Goal: Task Accomplishment & Management: Use online tool/utility

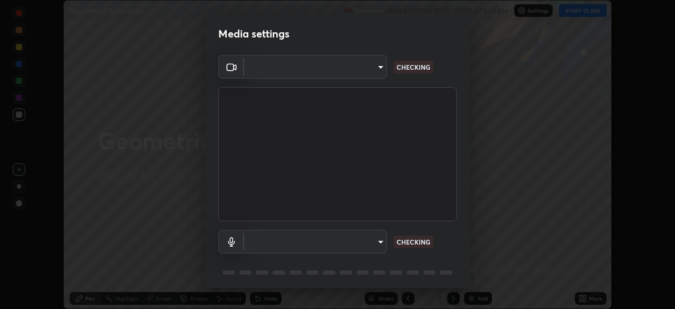
scroll to position [309, 675]
type input "119f56cd3221aa741ff86ef3c15b45e11b875c70691a8bbf6b5e475350e28a87"
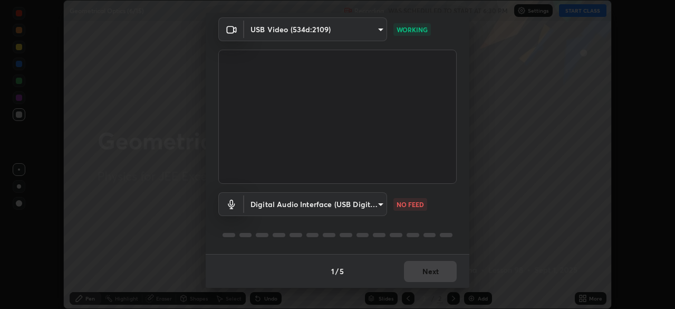
click at [360, 201] on body "Erase all Geometrical Optics (6/15) Recording WAS SCHEDULED TO START AT 6:30 PM…" at bounding box center [337, 154] width 675 height 309
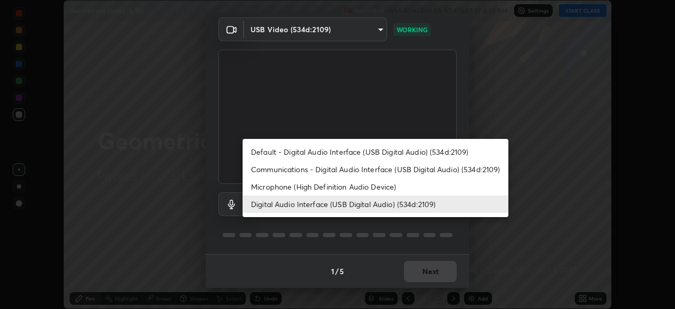
click at [378, 150] on li "Default - Digital Audio Interface (USB Digital Audio) (534d:2109)" at bounding box center [376, 151] width 266 height 17
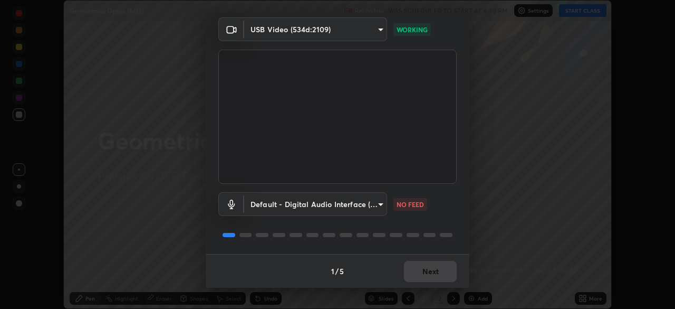
click at [356, 197] on body "Erase all Geometrical Optics (6/15) Recording WAS SCHEDULED TO START AT 6:30 PM…" at bounding box center [337, 154] width 675 height 309
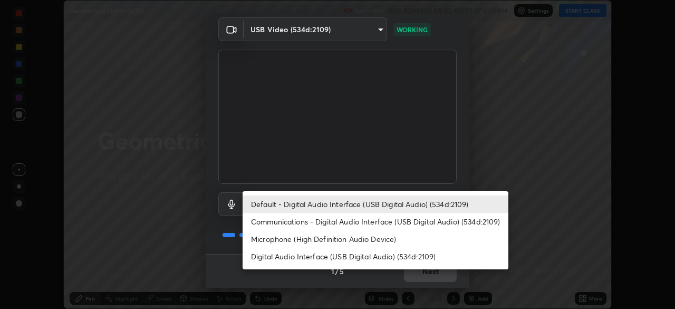
click at [389, 253] on li "Digital Audio Interface (USB Digital Audio) (534d:2109)" at bounding box center [376, 255] width 266 height 17
type input "45a9c77d48fdde6e6cd03441b68dd99a2e6cd2d3e6fd1e76814a193bea44ce11"
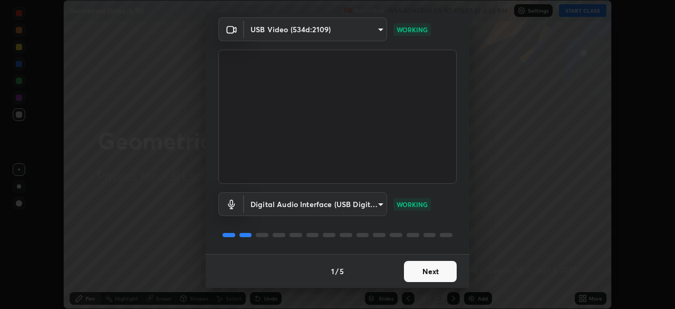
click at [429, 273] on button "Next" at bounding box center [430, 271] width 53 height 21
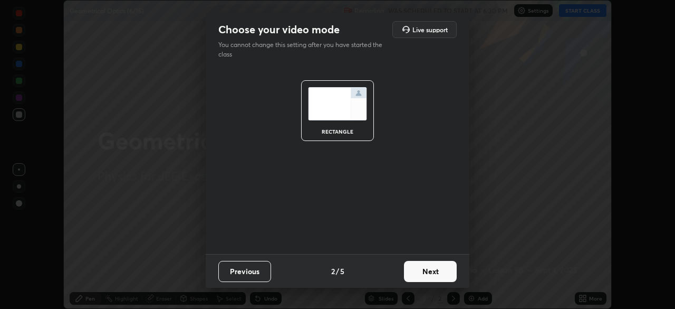
scroll to position [0, 0]
click at [429, 269] on button "Next" at bounding box center [430, 271] width 53 height 21
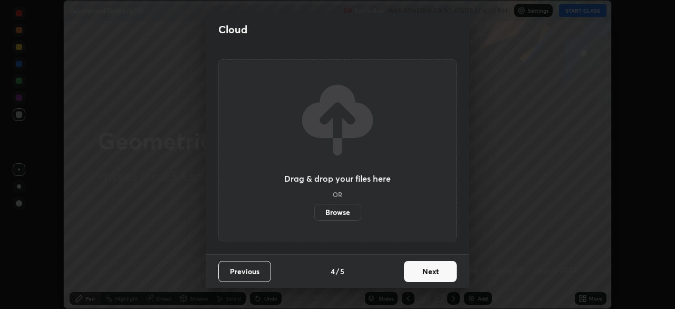
click at [427, 270] on button "Next" at bounding box center [430, 271] width 53 height 21
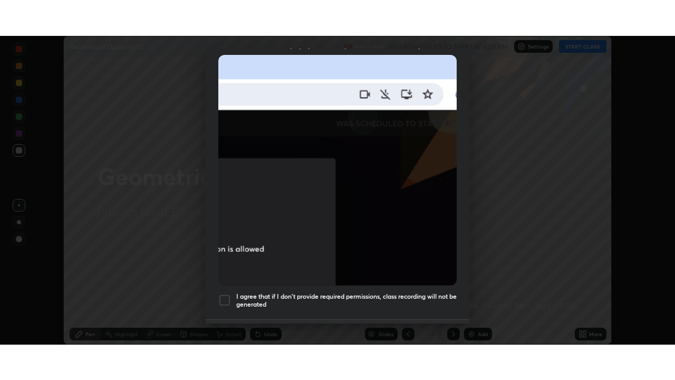
scroll to position [253, 0]
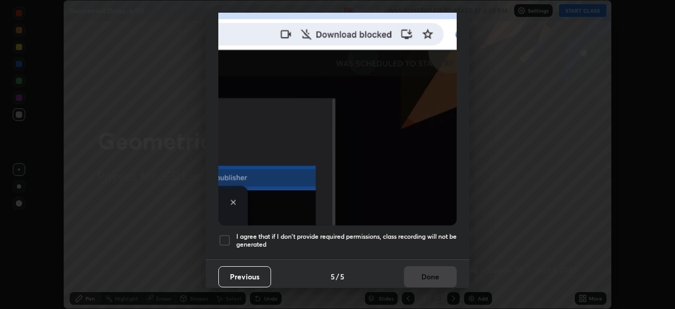
click at [227, 234] on div at bounding box center [224, 240] width 13 height 13
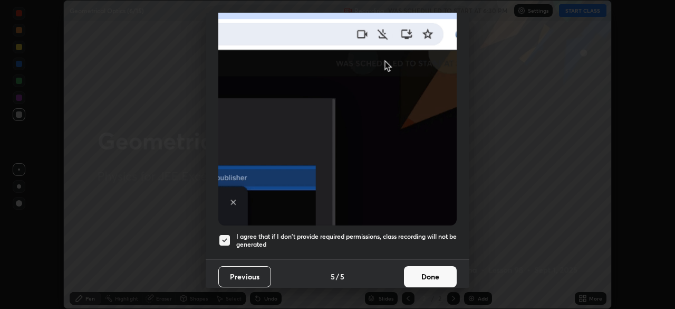
click at [424, 266] on button "Done" at bounding box center [430, 276] width 53 height 21
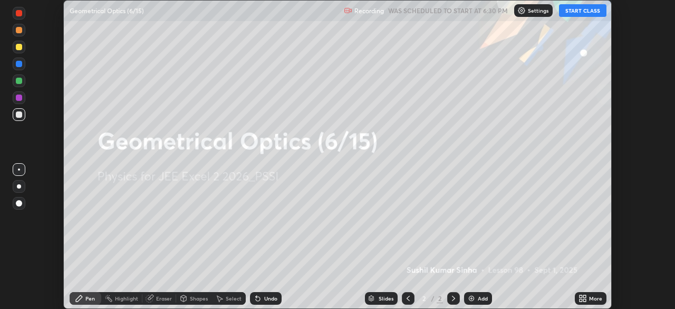
click at [584, 12] on button "START CLASS" at bounding box center [582, 10] width 47 height 13
click at [584, 296] on icon at bounding box center [584, 296] width 3 height 3
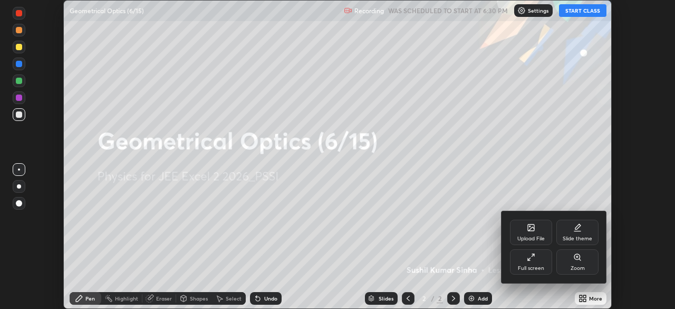
click at [533, 258] on icon at bounding box center [531, 257] width 8 height 8
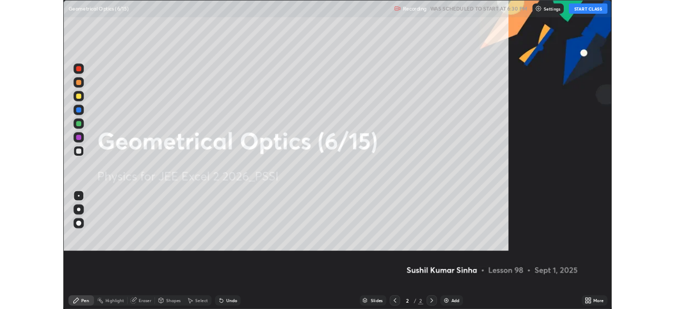
scroll to position [380, 675]
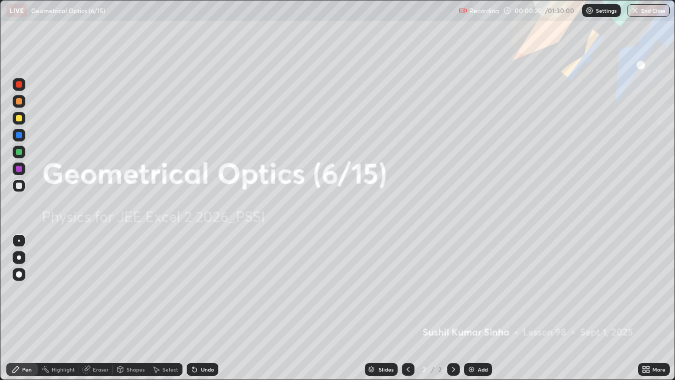
click at [471, 308] on img at bounding box center [471, 369] width 8 height 8
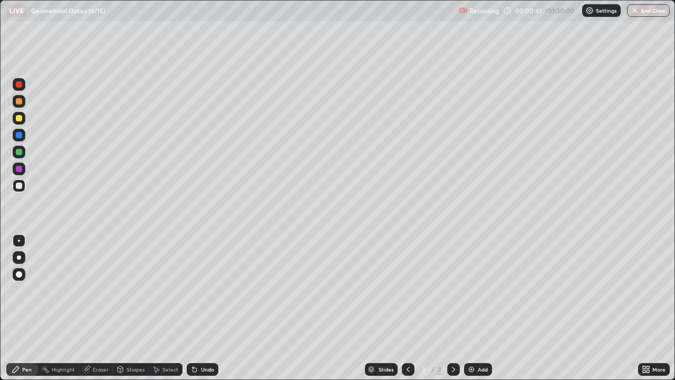
click at [140, 308] on div "Shapes" at bounding box center [136, 369] width 18 height 5
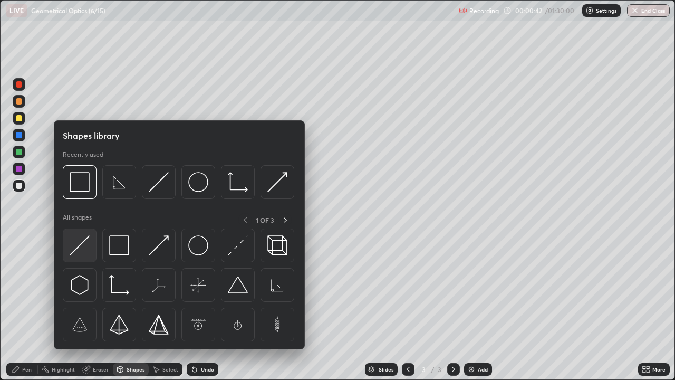
click at [89, 246] on img at bounding box center [80, 245] width 20 height 20
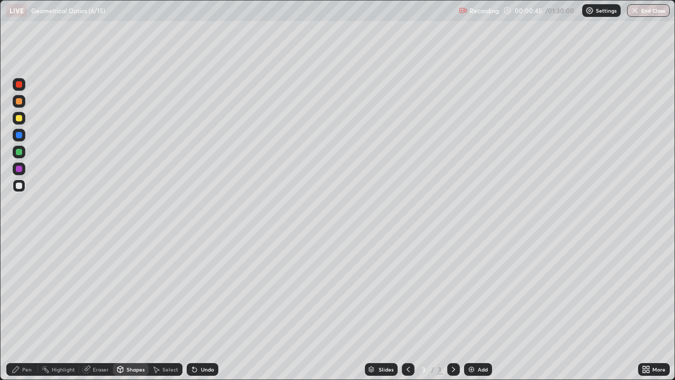
click at [138, 308] on div "Shapes" at bounding box center [136, 369] width 18 height 5
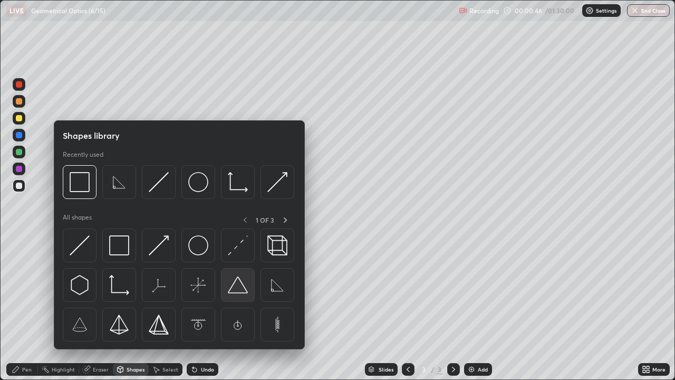
click at [241, 292] on img at bounding box center [238, 285] width 20 height 20
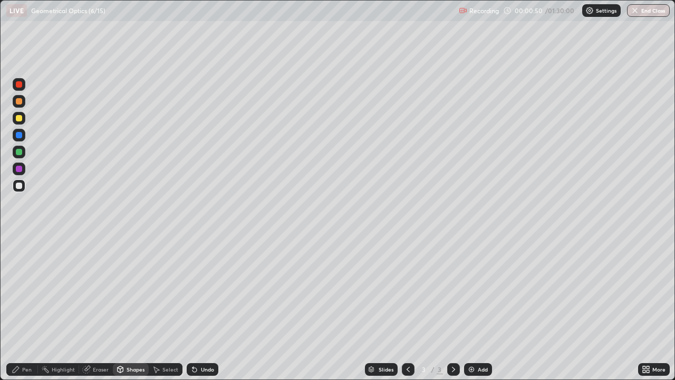
click at [34, 308] on div "Pen" at bounding box center [22, 369] width 32 height 13
click at [22, 157] on div at bounding box center [19, 152] width 13 height 13
click at [23, 154] on div at bounding box center [19, 152] width 13 height 13
click at [23, 168] on div at bounding box center [19, 168] width 13 height 13
click at [20, 169] on div at bounding box center [19, 169] width 6 height 6
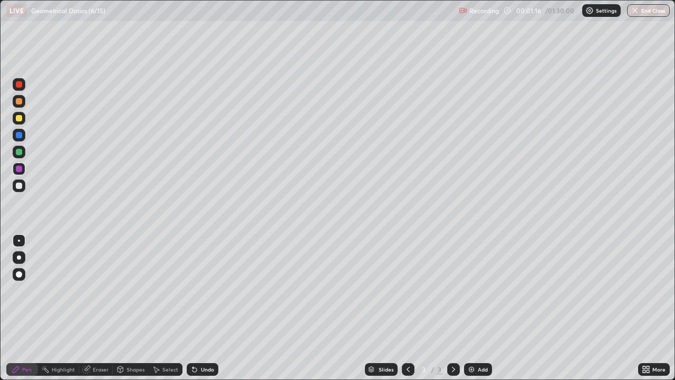
click at [21, 122] on div at bounding box center [19, 118] width 13 height 13
click at [137, 308] on div "Shapes" at bounding box center [136, 369] width 18 height 5
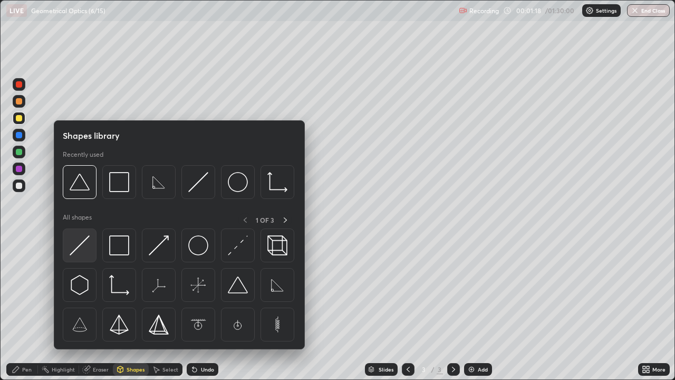
click at [83, 245] on img at bounding box center [80, 245] width 20 height 20
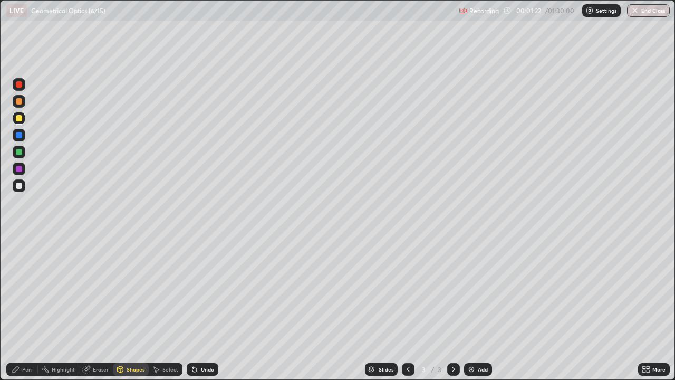
click at [21, 150] on div at bounding box center [19, 152] width 6 height 6
click at [26, 308] on div "Pen" at bounding box center [22, 369] width 32 height 13
click at [468, 308] on img at bounding box center [471, 369] width 8 height 8
click at [133, 308] on div "Shapes" at bounding box center [136, 369] width 18 height 5
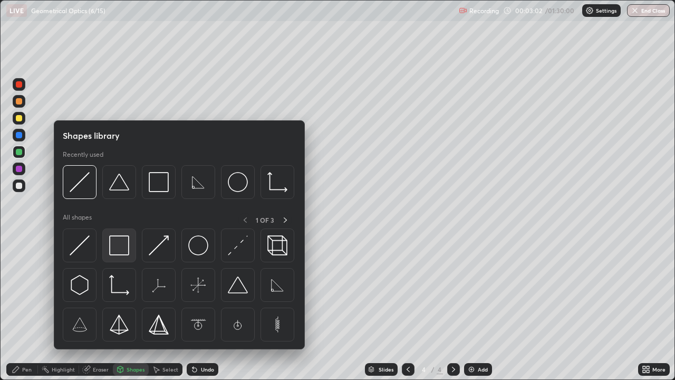
click at [118, 244] on img at bounding box center [119, 245] width 20 height 20
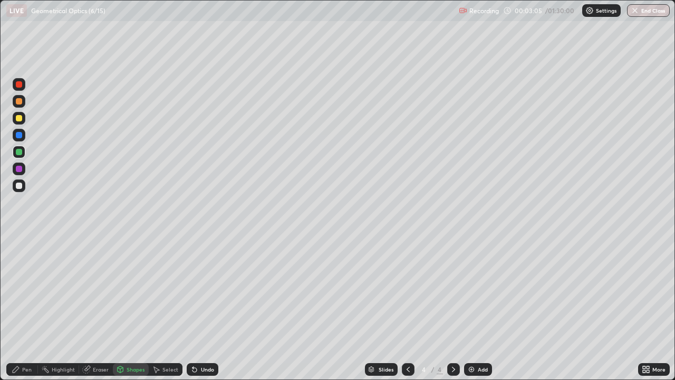
click at [103, 308] on div "Eraser" at bounding box center [101, 369] width 16 height 5
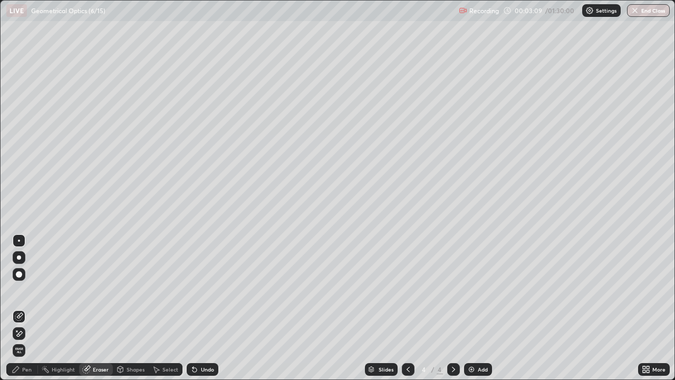
click at [25, 308] on div "Pen" at bounding box center [26, 369] width 9 height 5
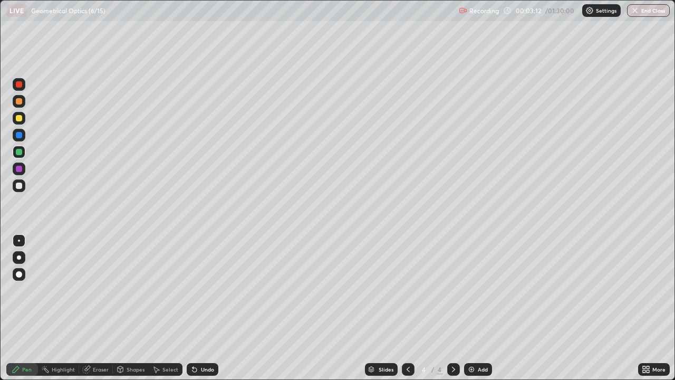
click at [20, 168] on div at bounding box center [19, 169] width 6 height 6
click at [201, 308] on div "Undo" at bounding box center [207, 369] width 13 height 5
click at [202, 308] on div "Undo" at bounding box center [207, 369] width 13 height 5
click at [18, 133] on div at bounding box center [19, 135] width 6 height 6
click at [20, 136] on div at bounding box center [19, 135] width 6 height 6
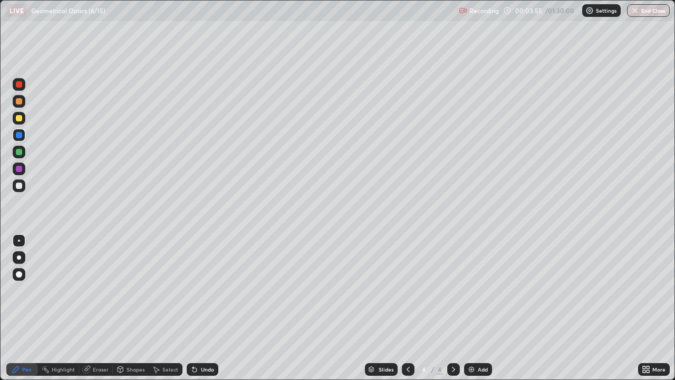
click at [22, 152] on div at bounding box center [19, 152] width 6 height 6
click at [23, 135] on div at bounding box center [19, 135] width 13 height 13
click at [23, 170] on div at bounding box center [19, 168] width 13 height 13
click at [196, 308] on icon at bounding box center [194, 369] width 8 height 8
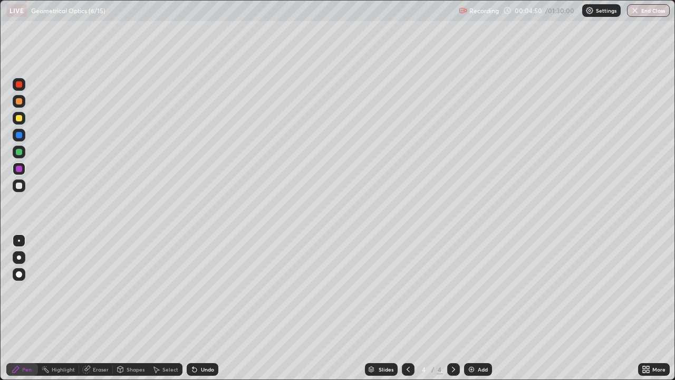
click at [198, 308] on div "Undo" at bounding box center [201, 369] width 36 height 21
click at [200, 308] on div "Undo" at bounding box center [203, 369] width 32 height 13
click at [198, 308] on div "Undo" at bounding box center [203, 369] width 32 height 13
click at [199, 308] on div "Undo" at bounding box center [203, 369] width 32 height 13
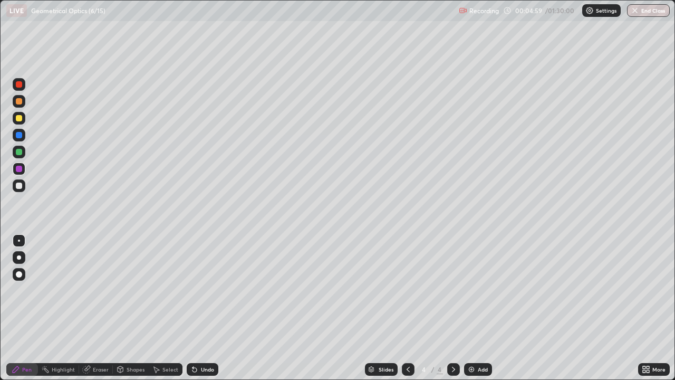
click at [199, 308] on div "Undo" at bounding box center [201, 369] width 36 height 21
click at [200, 308] on div "Undo" at bounding box center [201, 369] width 36 height 21
click at [206, 308] on div "Undo" at bounding box center [207, 369] width 13 height 5
click at [204, 308] on div "Undo" at bounding box center [207, 369] width 13 height 5
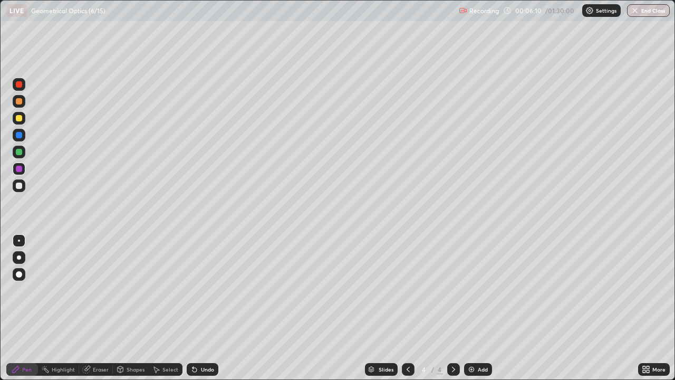
click at [204, 308] on div "Undo" at bounding box center [207, 369] width 13 height 5
click at [205, 308] on div "Undo" at bounding box center [207, 369] width 13 height 5
click at [469, 308] on img at bounding box center [471, 369] width 8 height 8
click at [137, 308] on div "Shapes" at bounding box center [136, 369] width 18 height 5
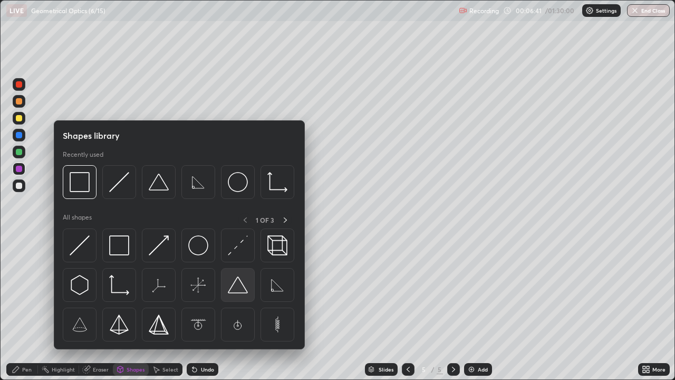
click at [240, 288] on img at bounding box center [238, 285] width 20 height 20
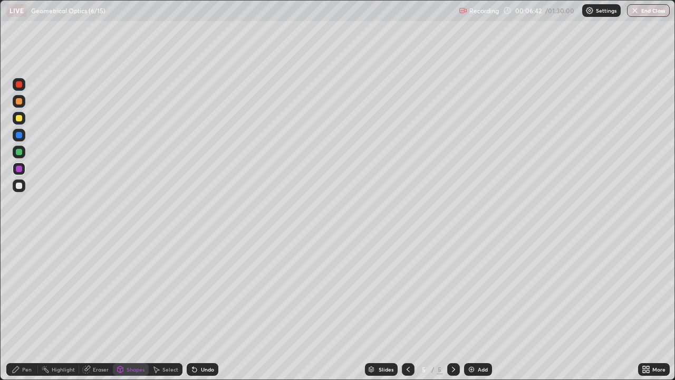
click at [22, 188] on div at bounding box center [19, 185] width 13 height 13
click at [20, 186] on div at bounding box center [19, 186] width 6 height 6
click at [198, 308] on div "Undo" at bounding box center [203, 369] width 32 height 13
click at [20, 151] on div at bounding box center [19, 152] width 6 height 6
click at [30, 308] on div "Pen" at bounding box center [26, 369] width 9 height 5
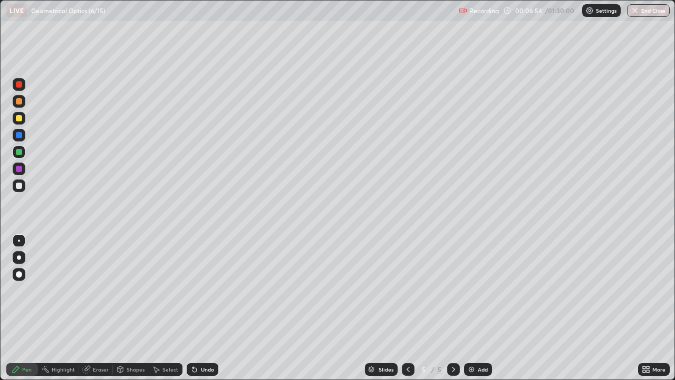
click at [20, 168] on div at bounding box center [19, 169] width 6 height 6
click at [203, 308] on div "Undo" at bounding box center [207, 369] width 13 height 5
click at [204, 308] on div "Undo" at bounding box center [207, 369] width 13 height 5
click at [202, 308] on div "Undo" at bounding box center [207, 369] width 13 height 5
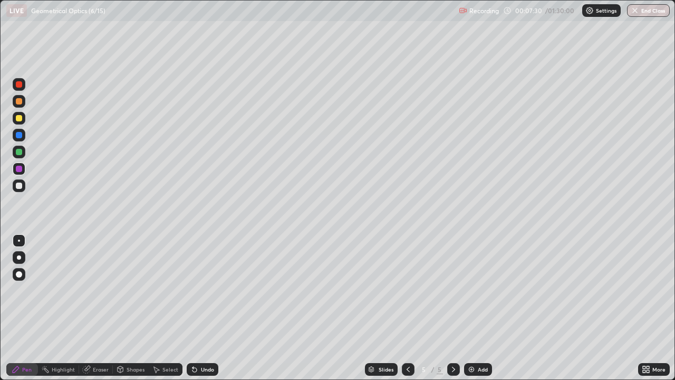
click at [201, 308] on div "Undo" at bounding box center [203, 369] width 32 height 13
click at [201, 308] on div "Undo" at bounding box center [207, 369] width 13 height 5
click at [206, 308] on div "Undo" at bounding box center [207, 369] width 13 height 5
click at [205, 308] on div "Undo" at bounding box center [207, 369] width 13 height 5
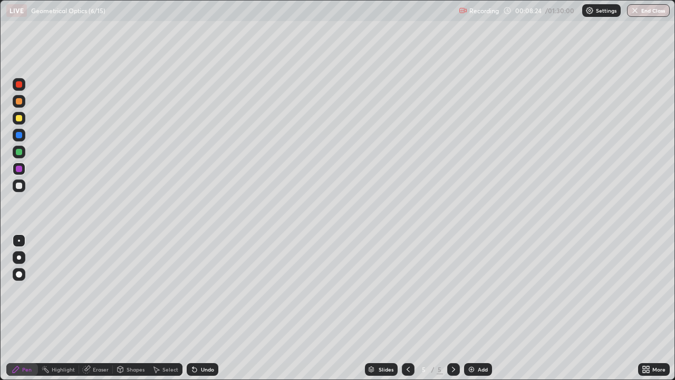
click at [204, 308] on div "Undo" at bounding box center [207, 369] width 13 height 5
click at [205, 308] on div "Undo" at bounding box center [207, 369] width 13 height 5
click at [207, 308] on div "Undo" at bounding box center [207, 369] width 13 height 5
click at [468, 308] on img at bounding box center [471, 369] width 8 height 8
click at [137, 308] on div "Shapes" at bounding box center [136, 369] width 18 height 5
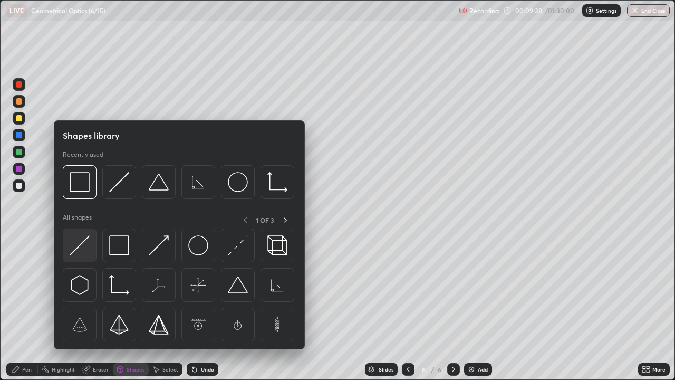
click at [83, 245] on img at bounding box center [80, 245] width 20 height 20
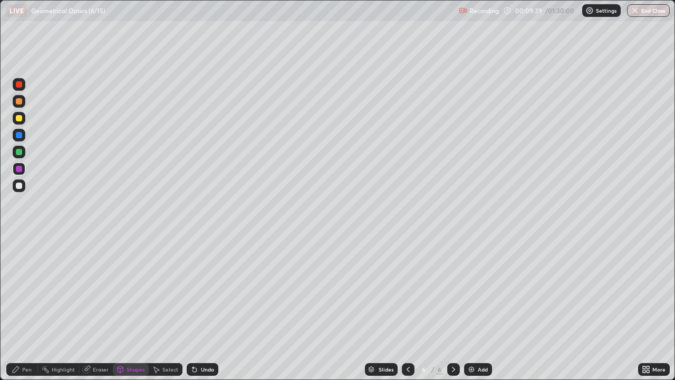
click at [21, 118] on div at bounding box center [19, 118] width 6 height 6
click at [21, 121] on div at bounding box center [19, 118] width 6 height 6
click at [20, 152] on div at bounding box center [19, 152] width 6 height 6
click at [22, 153] on div at bounding box center [19, 152] width 6 height 6
click at [135, 308] on div "Shapes" at bounding box center [136, 369] width 18 height 5
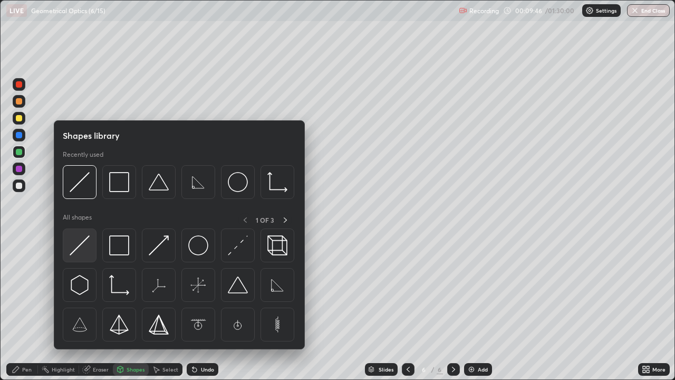
click at [84, 246] on img at bounding box center [80, 245] width 20 height 20
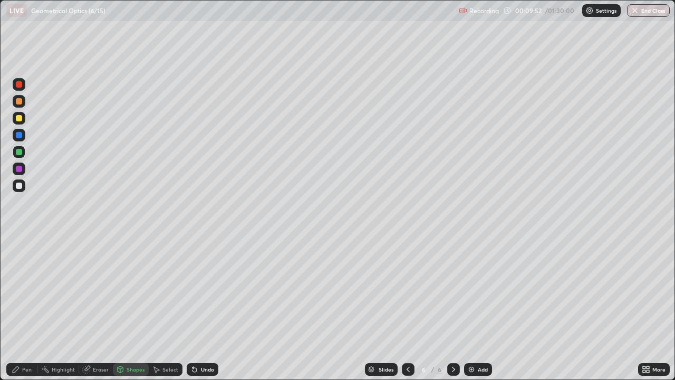
click at [18, 167] on div at bounding box center [19, 169] width 6 height 6
click at [30, 308] on div "Pen" at bounding box center [26, 369] width 9 height 5
click at [20, 117] on div at bounding box center [19, 118] width 6 height 6
click at [21, 121] on div at bounding box center [19, 118] width 6 height 6
click at [18, 185] on div at bounding box center [19, 186] width 6 height 6
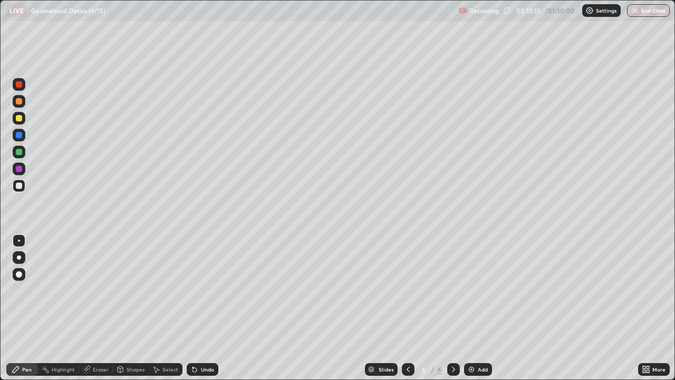
click at [22, 152] on div at bounding box center [19, 152] width 6 height 6
click at [20, 185] on div at bounding box center [19, 186] width 6 height 6
click at [648, 308] on icon at bounding box center [648, 367] width 3 height 3
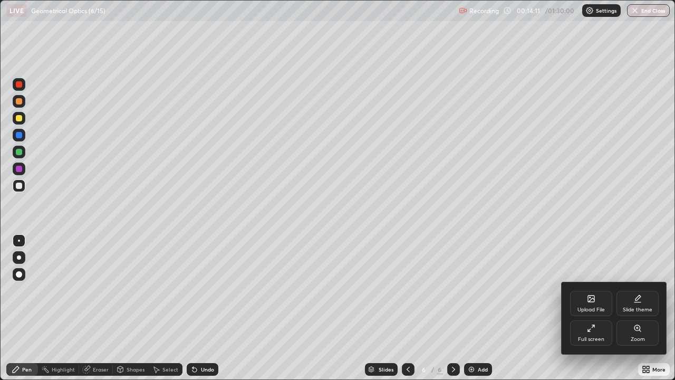
click at [589, 303] on div "Upload File" at bounding box center [591, 303] width 42 height 25
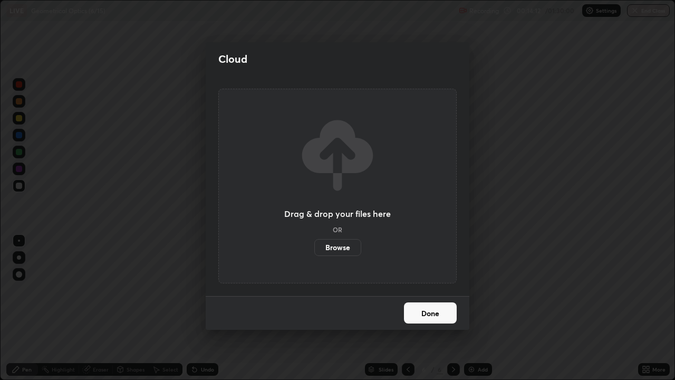
click at [347, 249] on label "Browse" at bounding box center [337, 247] width 47 height 17
click at [314, 249] on input "Browse" at bounding box center [314, 247] width 0 height 17
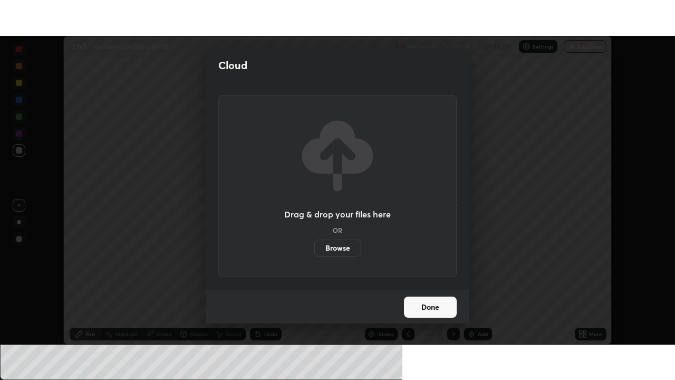
scroll to position [52444, 52077]
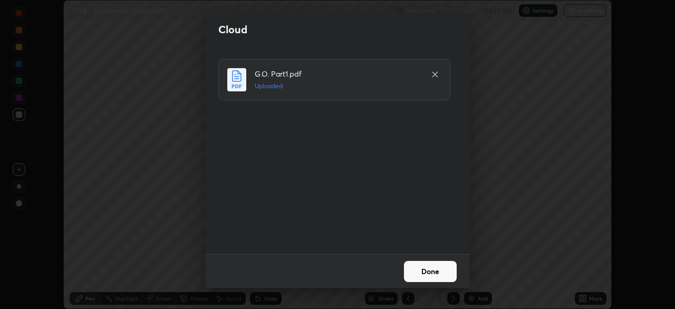
click at [432, 264] on button "Done" at bounding box center [430, 271] width 53 height 21
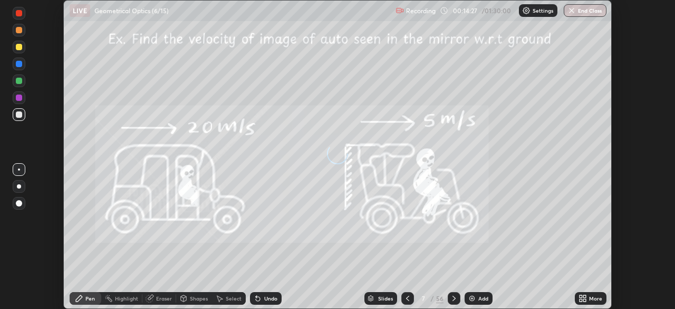
click at [584, 296] on icon at bounding box center [584, 296] width 3 height 3
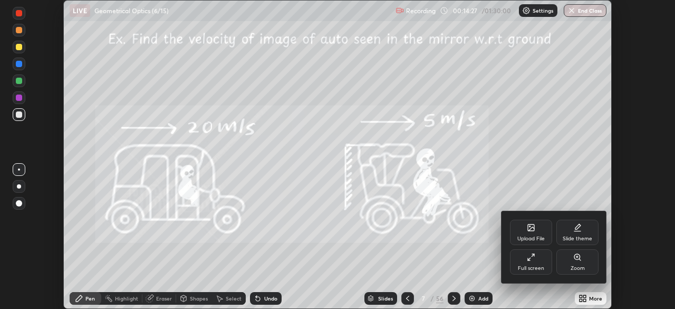
click at [537, 260] on div "Full screen" at bounding box center [531, 261] width 42 height 25
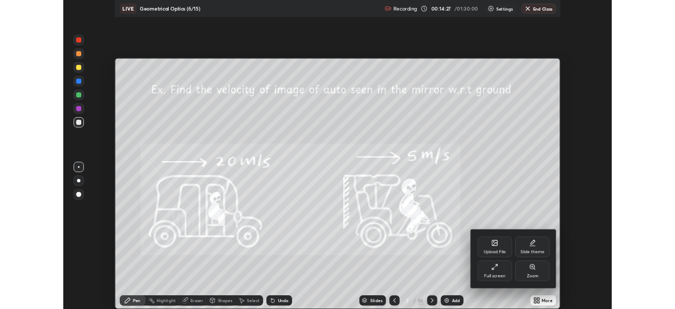
scroll to position [380, 675]
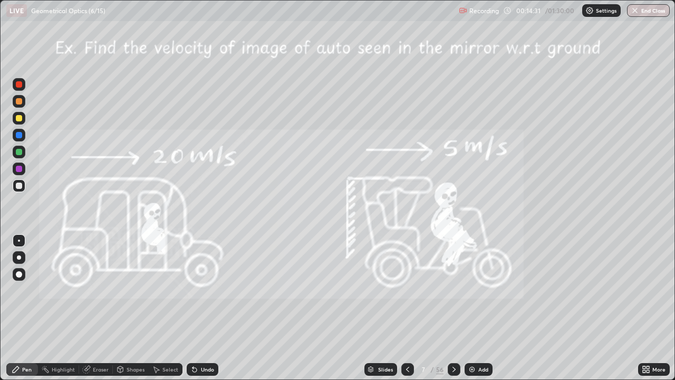
click at [454, 308] on icon at bounding box center [454, 369] width 8 height 8
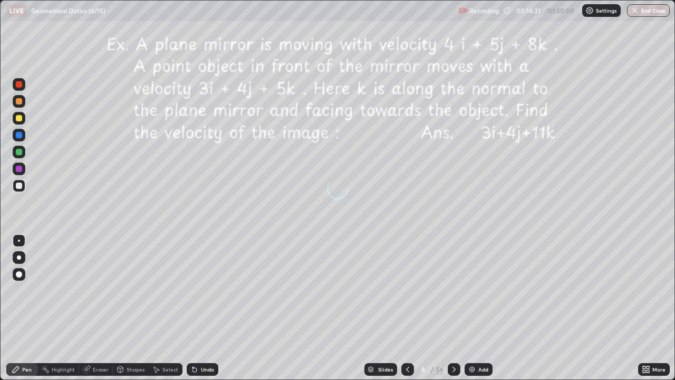
click at [454, 308] on icon at bounding box center [454, 369] width 8 height 8
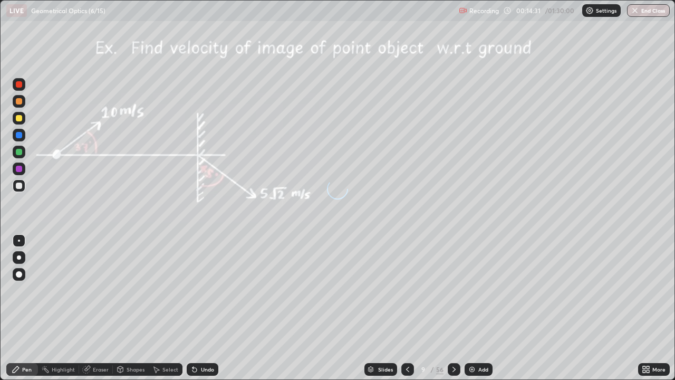
click at [453, 308] on icon at bounding box center [454, 369] width 8 height 8
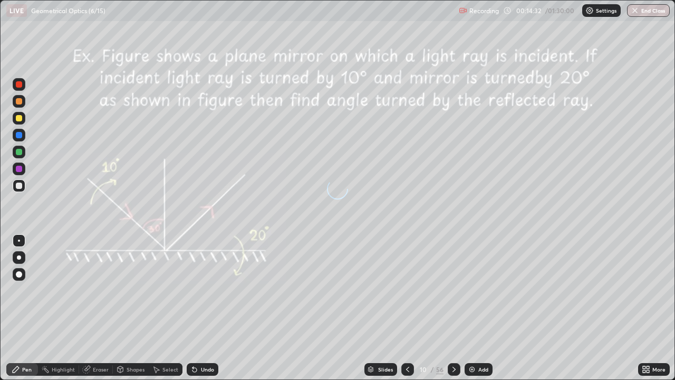
click at [453, 308] on icon at bounding box center [454, 369] width 8 height 8
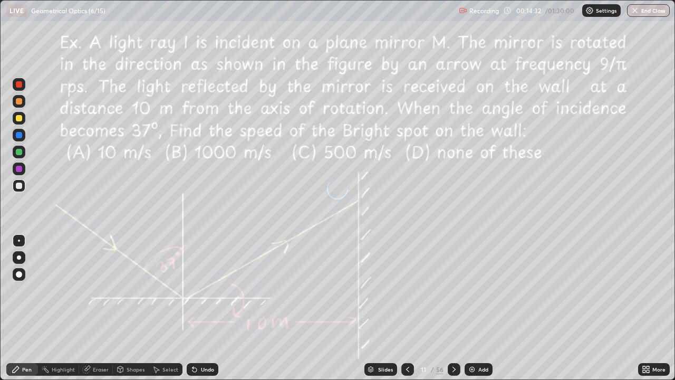
click at [452, 308] on icon at bounding box center [454, 369] width 8 height 8
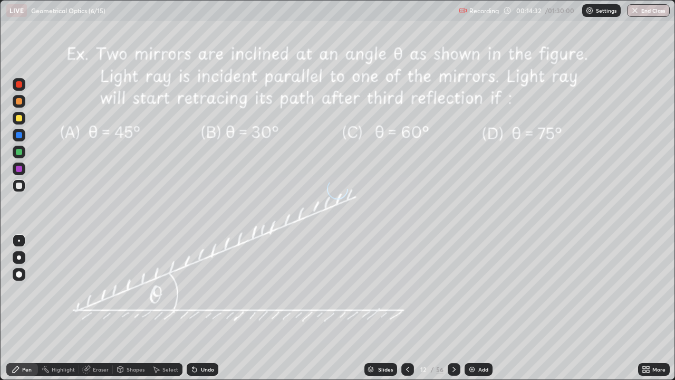
click at [453, 308] on icon at bounding box center [454, 369] width 8 height 8
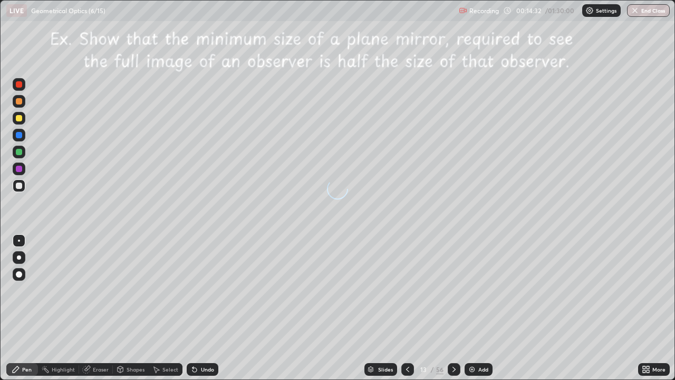
click at [453, 308] on icon at bounding box center [454, 369] width 8 height 8
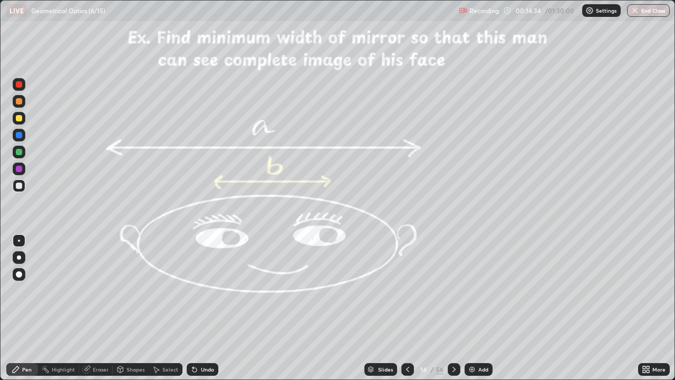
click at [453, 308] on icon at bounding box center [454, 369] width 8 height 8
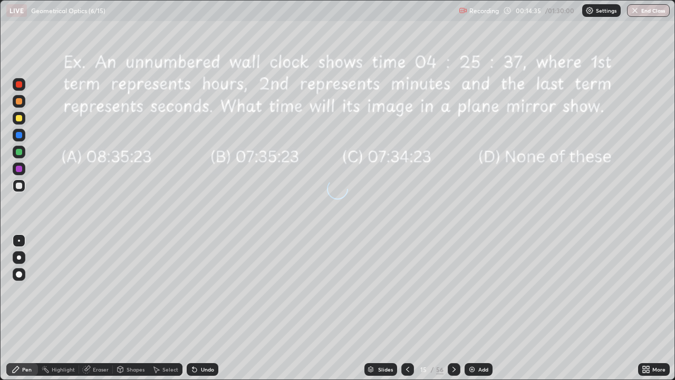
click at [453, 308] on icon at bounding box center [454, 369] width 8 height 8
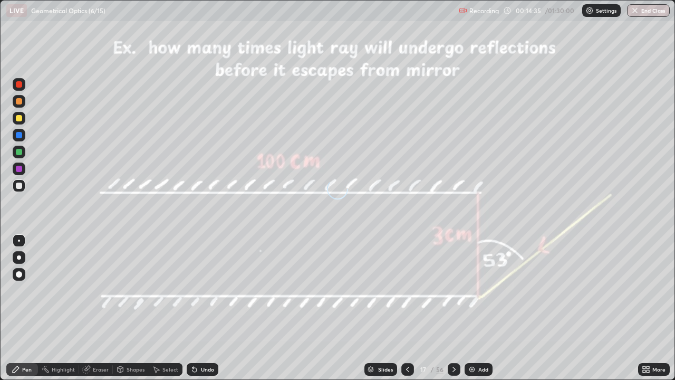
click at [453, 308] on icon at bounding box center [454, 369] width 8 height 8
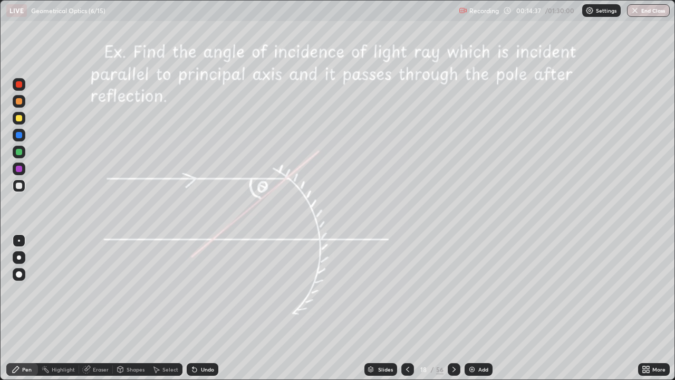
click at [453, 308] on icon at bounding box center [454, 369] width 8 height 8
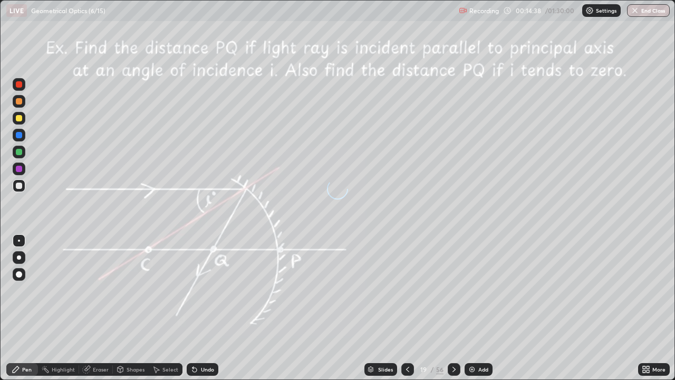
click at [453, 308] on icon at bounding box center [454, 369] width 8 height 8
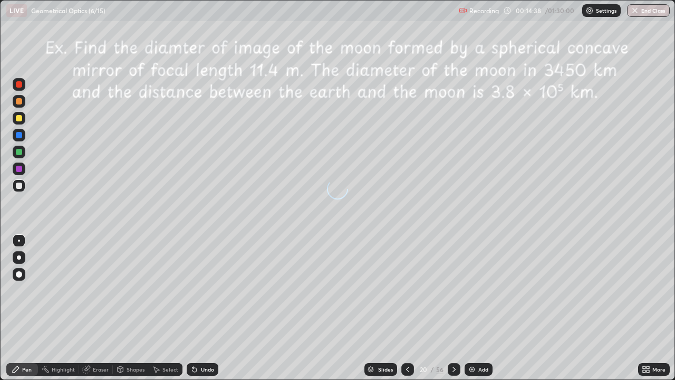
click at [453, 308] on icon at bounding box center [454, 369] width 8 height 8
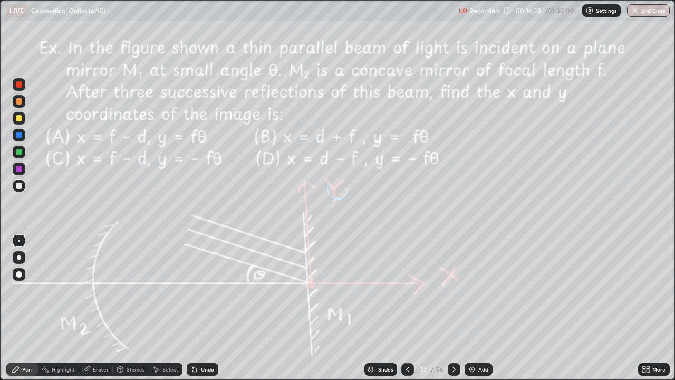
click at [454, 308] on icon at bounding box center [454, 369] width 3 height 5
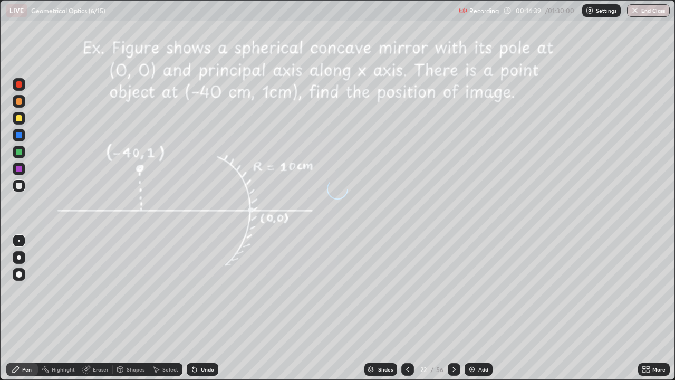
click at [453, 308] on icon at bounding box center [454, 369] width 8 height 8
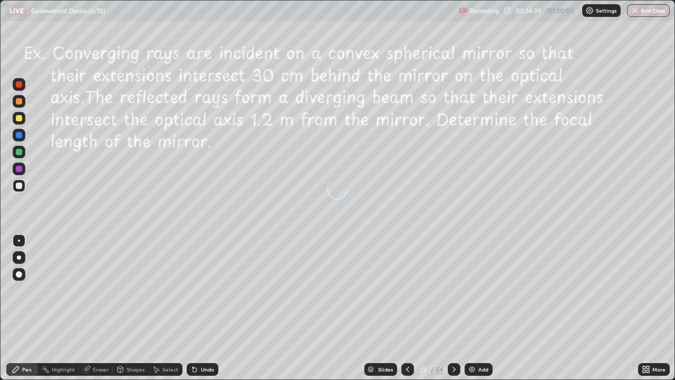
click at [454, 308] on icon at bounding box center [454, 369] width 8 height 8
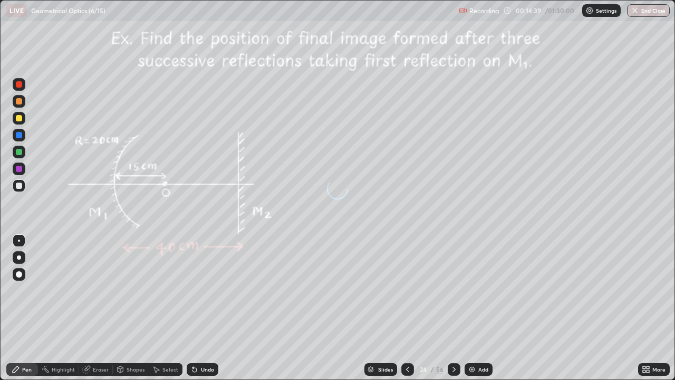
click at [454, 308] on icon at bounding box center [454, 369] width 8 height 8
click at [453, 308] on icon at bounding box center [454, 369] width 8 height 8
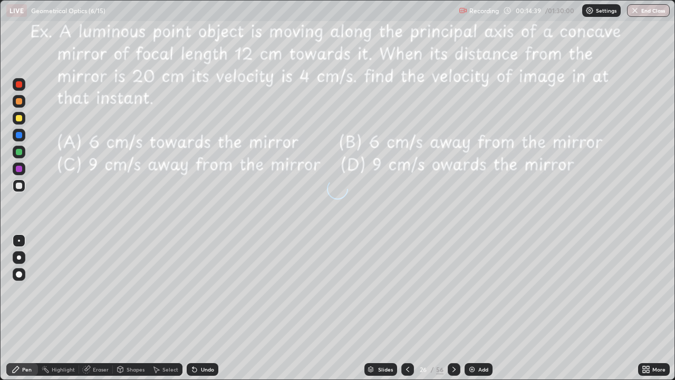
click at [453, 308] on icon at bounding box center [454, 369] width 8 height 8
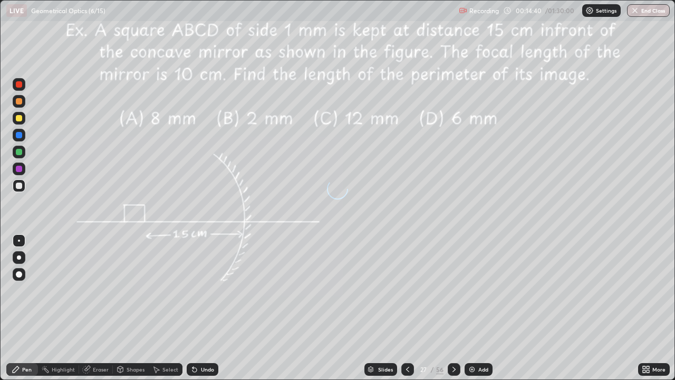
click at [453, 308] on icon at bounding box center [454, 369] width 8 height 8
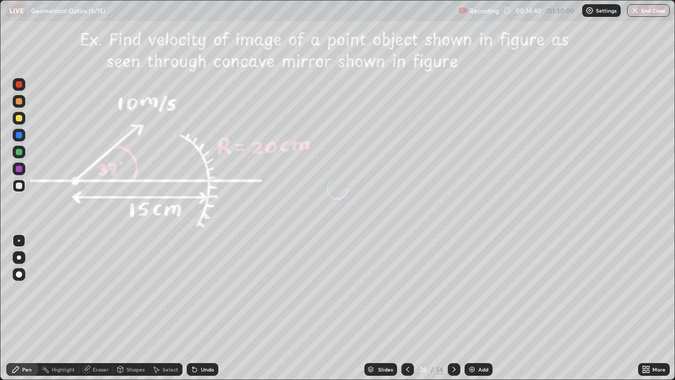
click at [453, 308] on icon at bounding box center [454, 369] width 8 height 8
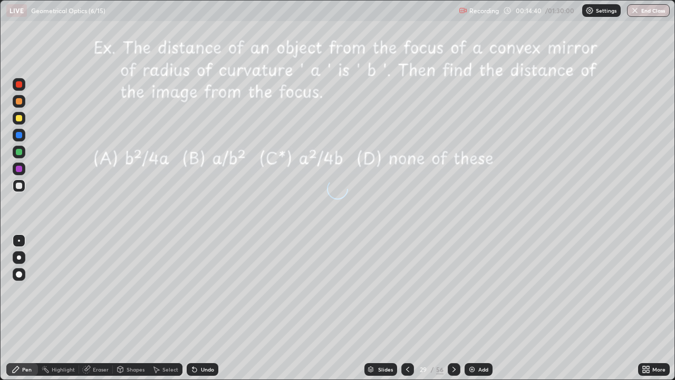
click at [453, 308] on icon at bounding box center [454, 369] width 8 height 8
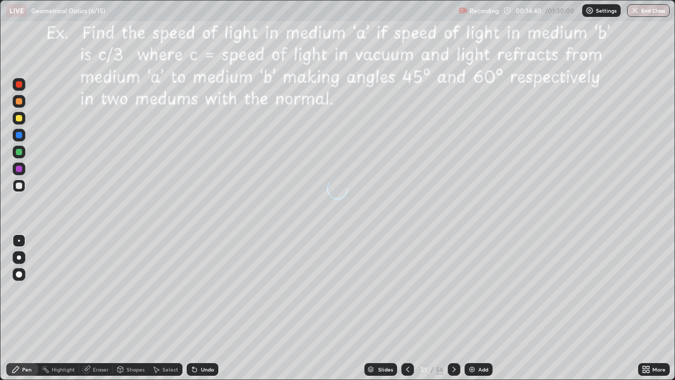
click at [452, 308] on icon at bounding box center [454, 369] width 8 height 8
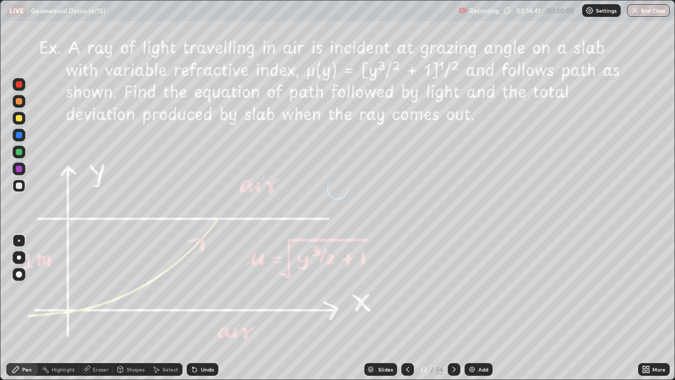
click at [452, 308] on icon at bounding box center [454, 369] width 8 height 8
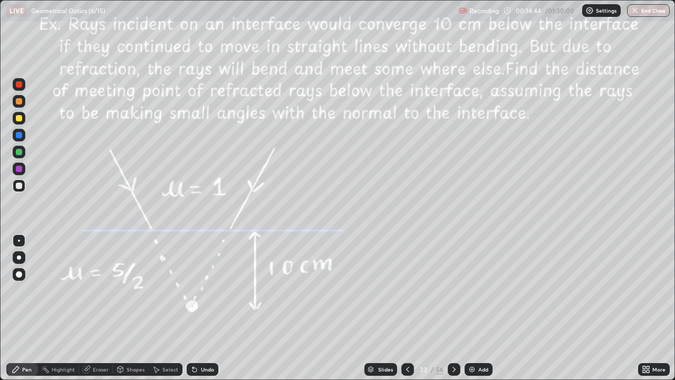
click at [407, 308] on icon at bounding box center [408, 369] width 8 height 8
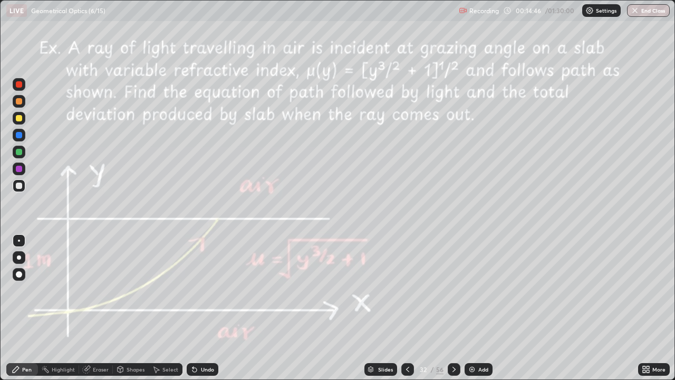
click at [453, 308] on div at bounding box center [454, 369] width 13 height 13
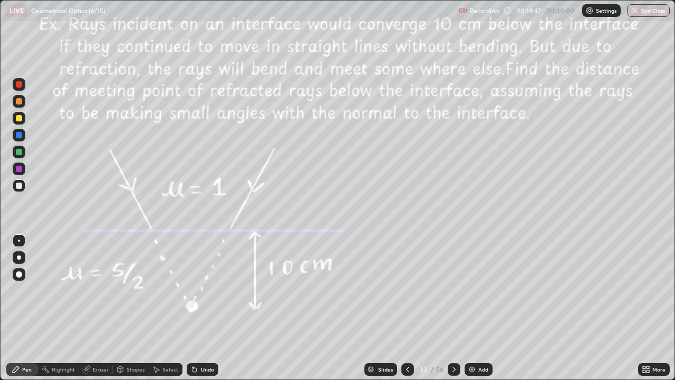
click at [453, 308] on icon at bounding box center [454, 369] width 8 height 8
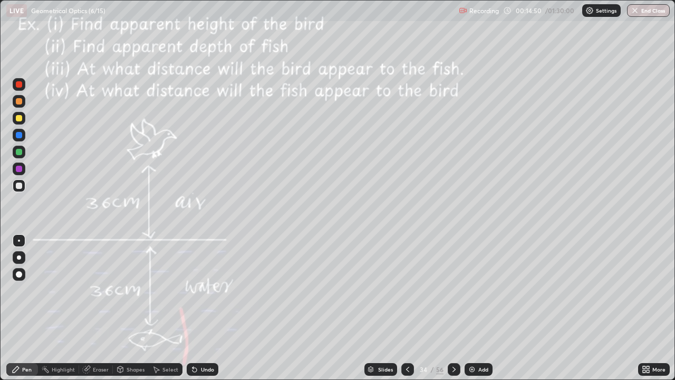
click at [453, 308] on icon at bounding box center [454, 369] width 8 height 8
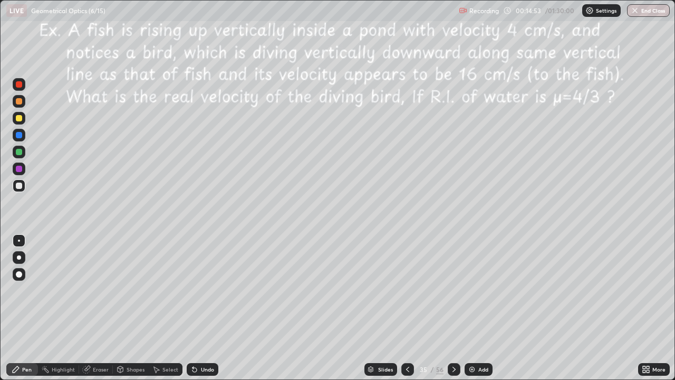
click at [453, 308] on icon at bounding box center [454, 369] width 8 height 8
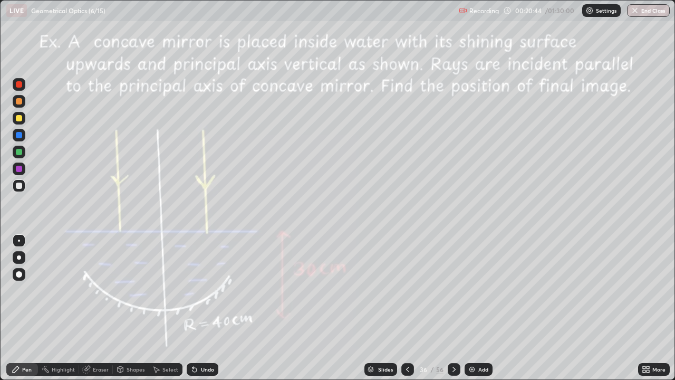
click at [169, 308] on div "Select" at bounding box center [170, 369] width 16 height 5
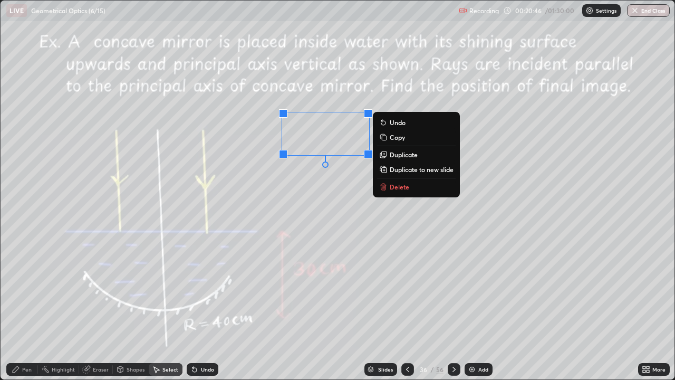
click at [396, 185] on p "Delete" at bounding box center [400, 187] width 20 height 8
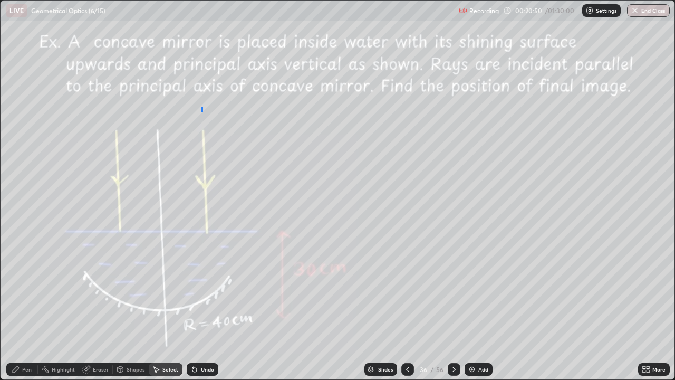
click at [202, 108] on div "0 ° Undo Copy Duplicate Duplicate to new slide Delete" at bounding box center [338, 190] width 674 height 379
click at [31, 308] on div "Pen" at bounding box center [26, 369] width 9 height 5
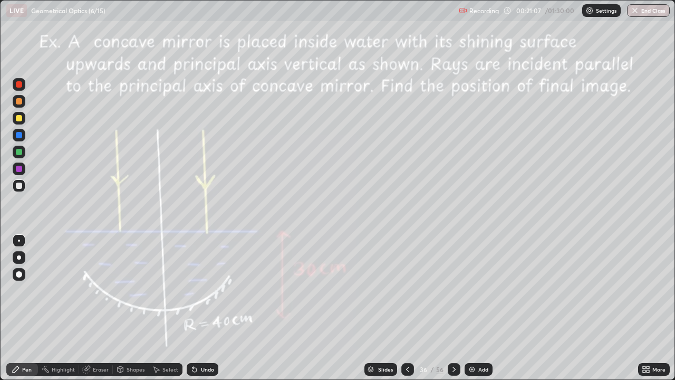
click at [18, 118] on div at bounding box center [19, 118] width 6 height 6
click at [19, 171] on div at bounding box center [19, 169] width 6 height 6
click at [18, 150] on div at bounding box center [19, 152] width 6 height 6
click at [17, 119] on div at bounding box center [19, 118] width 6 height 6
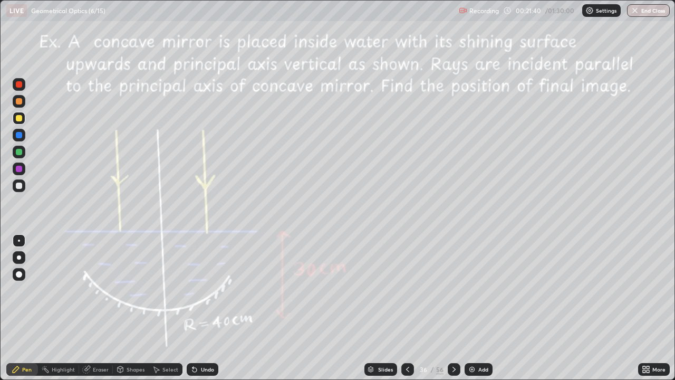
click at [17, 119] on div at bounding box center [19, 118] width 6 height 6
click at [128, 308] on div "Shapes" at bounding box center [136, 369] width 18 height 5
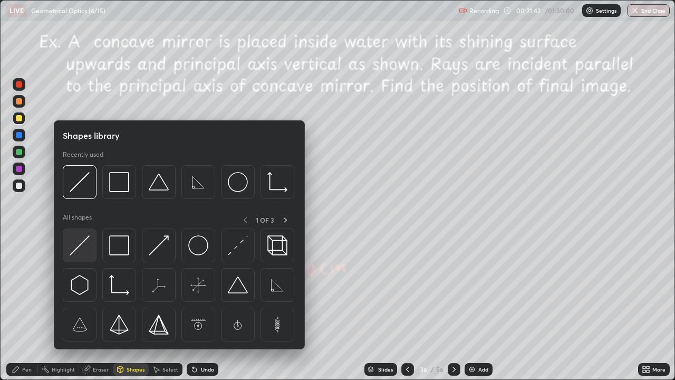
click at [79, 249] on img at bounding box center [80, 245] width 20 height 20
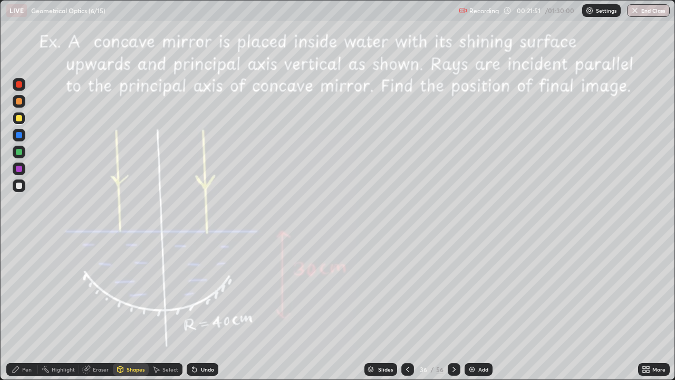
click at [20, 168] on div at bounding box center [19, 169] width 6 height 6
click at [18, 136] on div at bounding box center [19, 135] width 6 height 6
click at [127, 308] on div "Shapes" at bounding box center [131, 369] width 36 height 13
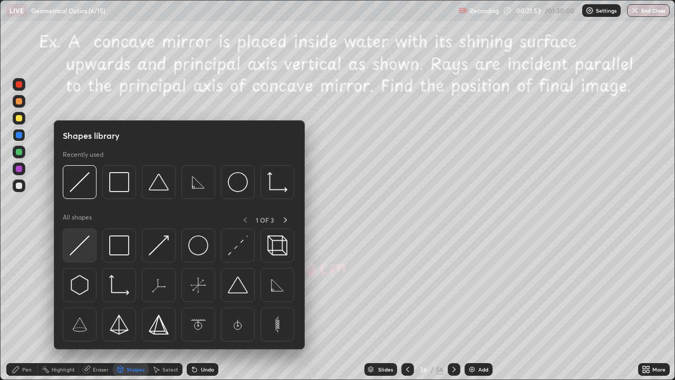
click at [79, 251] on img at bounding box center [80, 245] width 20 height 20
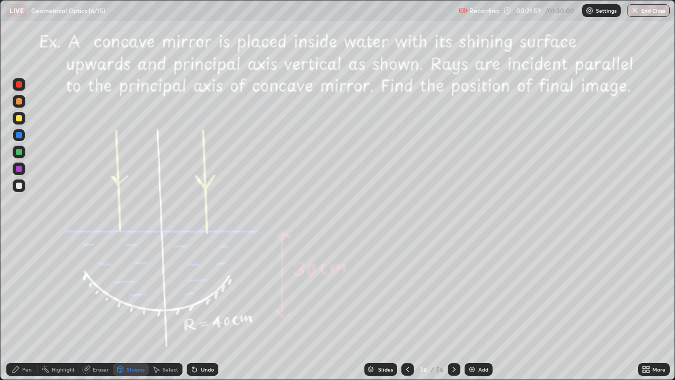
click at [20, 308] on div "Pen" at bounding box center [22, 369] width 32 height 13
click at [20, 119] on div at bounding box center [19, 118] width 6 height 6
click at [18, 168] on div at bounding box center [19, 169] width 6 height 6
click at [19, 169] on div at bounding box center [19, 169] width 6 height 6
click at [453, 308] on icon at bounding box center [454, 369] width 8 height 8
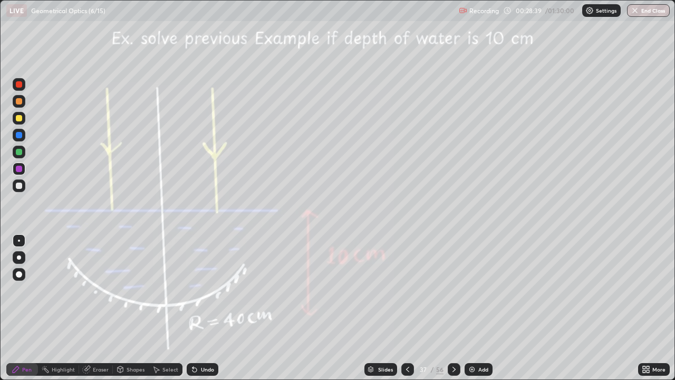
click at [18, 117] on div at bounding box center [19, 118] width 6 height 6
click at [129, 308] on div "Shapes" at bounding box center [136, 369] width 18 height 5
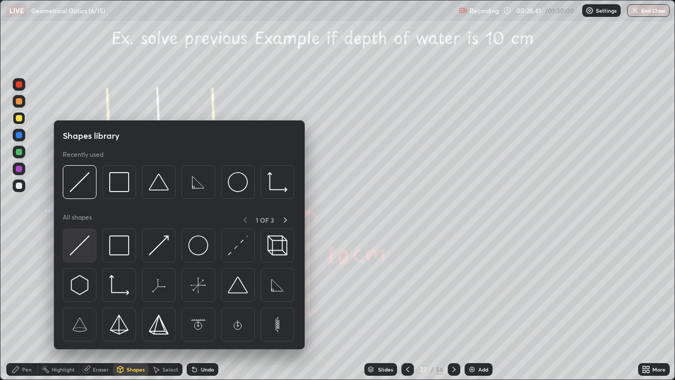
click at [76, 250] on img at bounding box center [80, 245] width 20 height 20
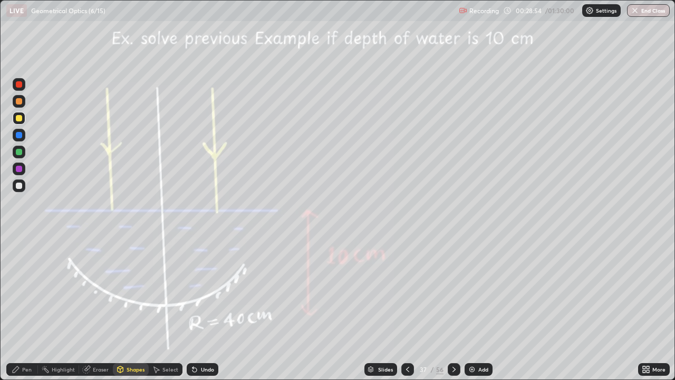
click at [98, 308] on div "Eraser" at bounding box center [101, 369] width 16 height 5
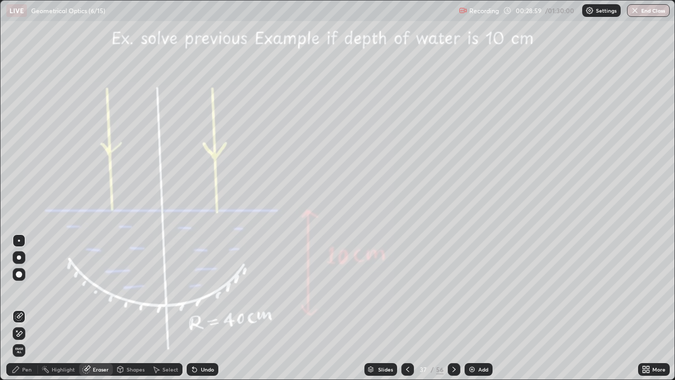
click at [21, 308] on div "Pen" at bounding box center [22, 369] width 32 height 21
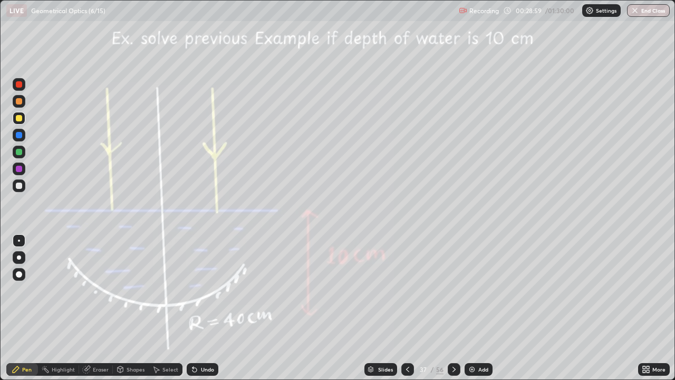
click at [18, 169] on div at bounding box center [19, 169] width 6 height 6
click at [19, 166] on div at bounding box center [19, 169] width 6 height 6
click at [23, 119] on div at bounding box center [19, 118] width 13 height 13
click at [20, 170] on div at bounding box center [19, 169] width 6 height 6
click at [21, 156] on div at bounding box center [19, 152] width 13 height 13
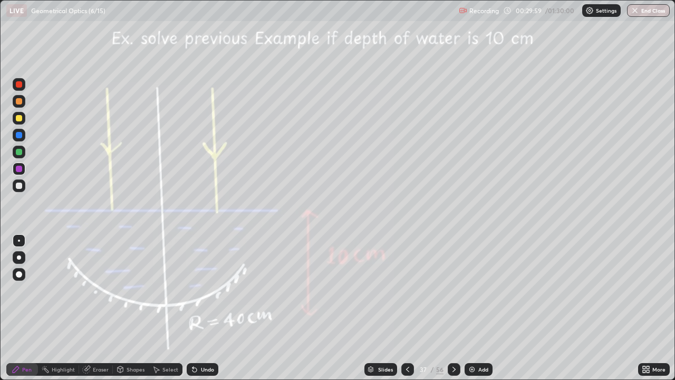
click at [22, 154] on div at bounding box center [19, 152] width 6 height 6
click at [206, 308] on div "Undo" at bounding box center [207, 369] width 13 height 5
click at [21, 169] on div at bounding box center [19, 169] width 6 height 6
click at [454, 308] on icon at bounding box center [454, 369] width 8 height 8
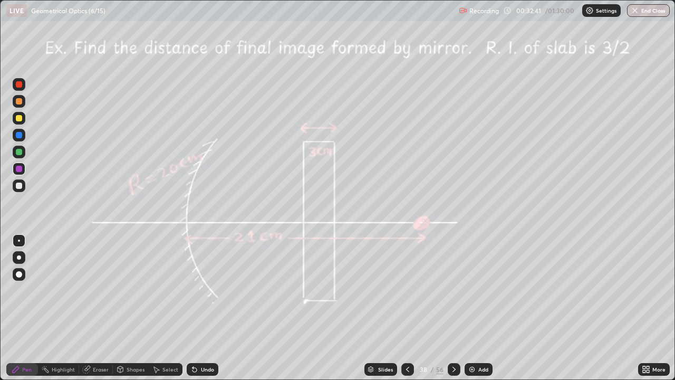
click at [450, 308] on icon at bounding box center [454, 369] width 8 height 8
click at [454, 308] on icon at bounding box center [454, 369] width 8 height 8
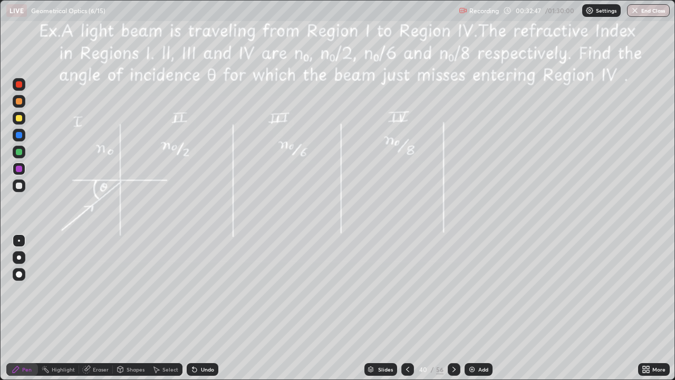
click at [456, 308] on icon at bounding box center [454, 369] width 8 height 8
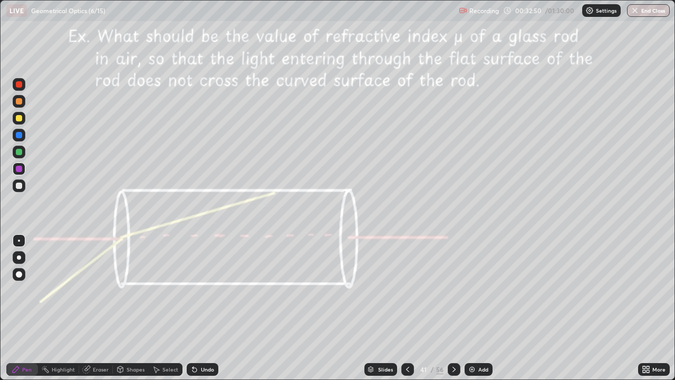
click at [453, 308] on icon at bounding box center [454, 369] width 3 height 5
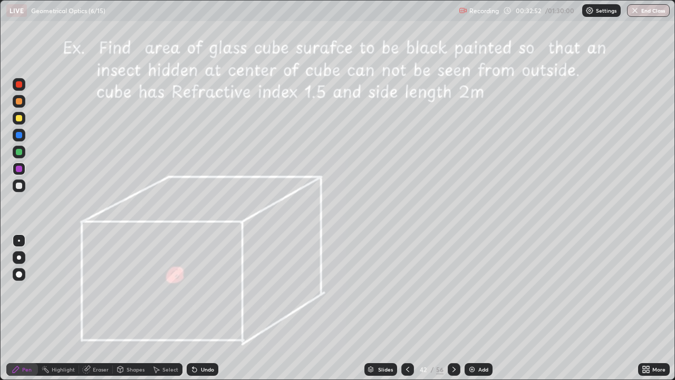
click at [454, 308] on icon at bounding box center [454, 369] width 8 height 8
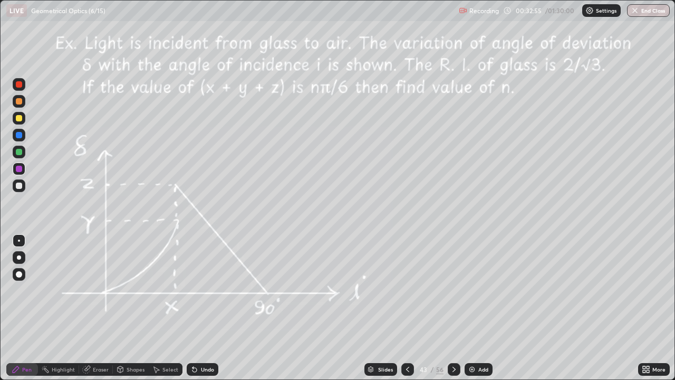
click at [455, 308] on icon at bounding box center [454, 369] width 8 height 8
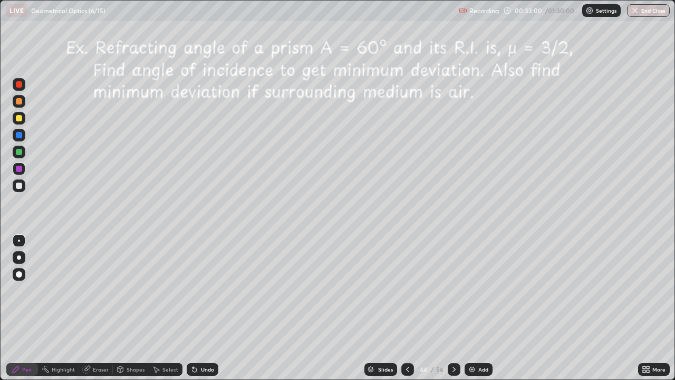
click at [453, 308] on icon at bounding box center [454, 369] width 8 height 8
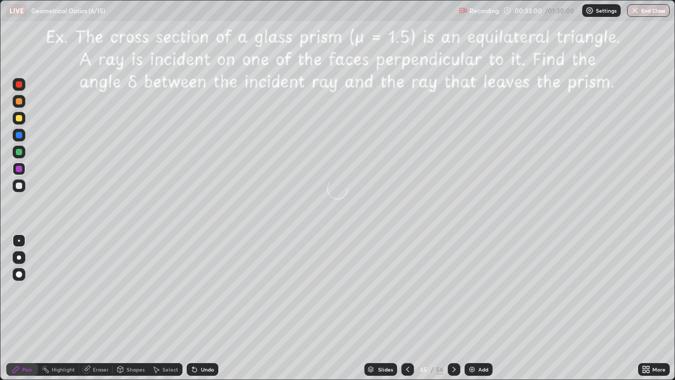
click at [454, 308] on icon at bounding box center [454, 369] width 8 height 8
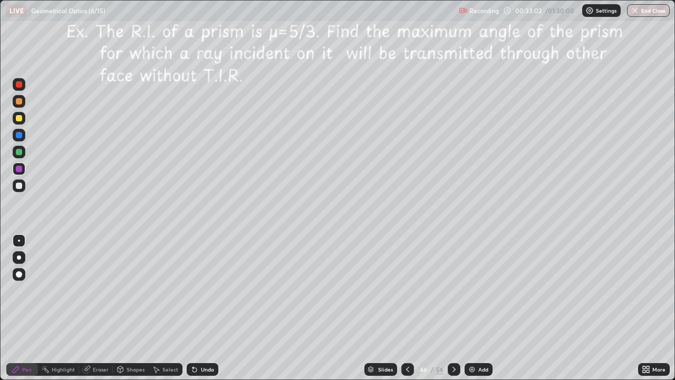
click at [456, 308] on icon at bounding box center [454, 369] width 8 height 8
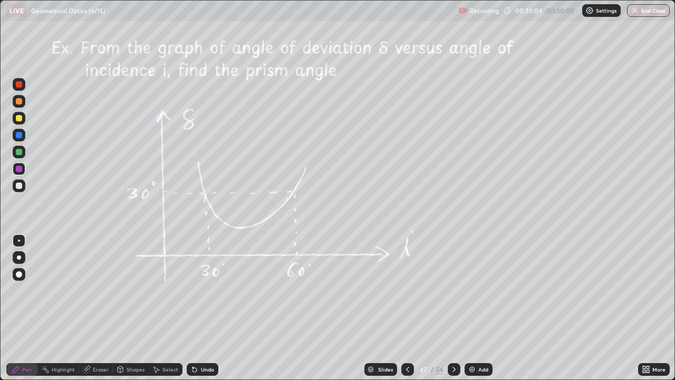
click at [454, 308] on icon at bounding box center [454, 369] width 3 height 5
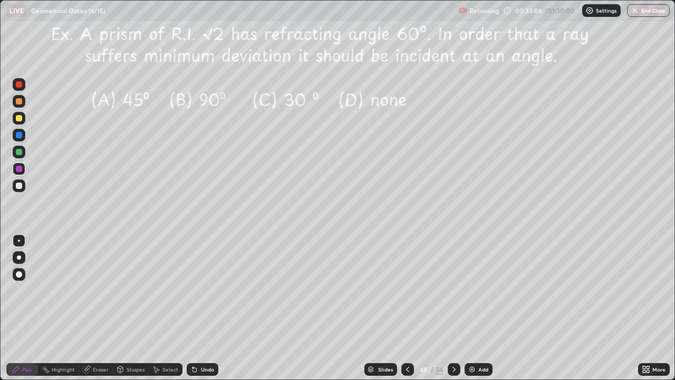
click at [457, 308] on icon at bounding box center [454, 369] width 8 height 8
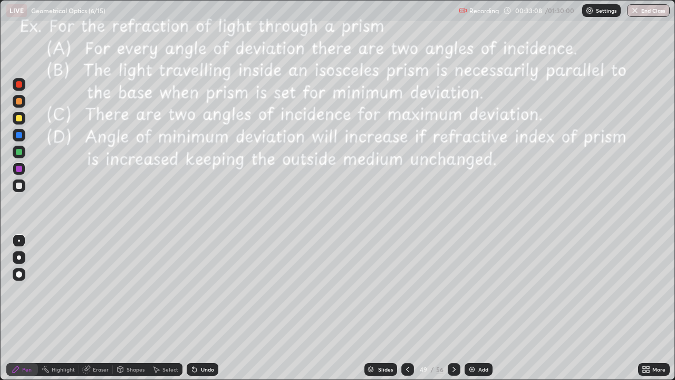
click at [454, 308] on icon at bounding box center [454, 369] width 8 height 8
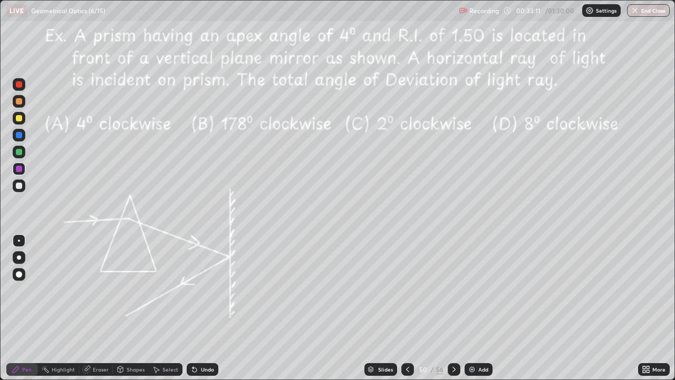
click at [455, 308] on icon at bounding box center [454, 369] width 8 height 8
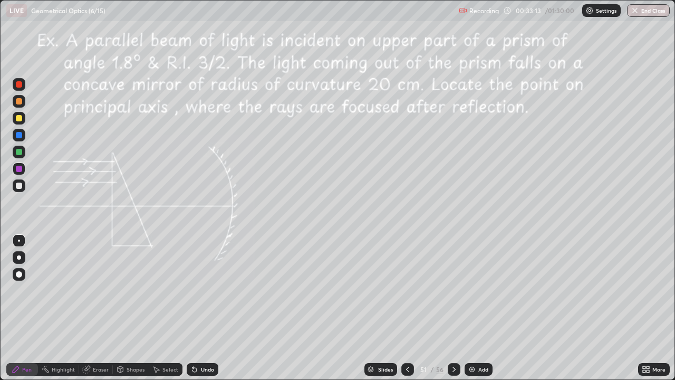
click at [453, 308] on icon at bounding box center [454, 369] width 3 height 5
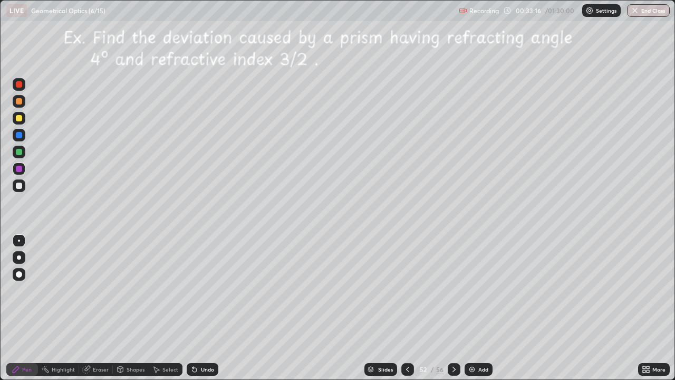
click at [451, 308] on icon at bounding box center [454, 369] width 8 height 8
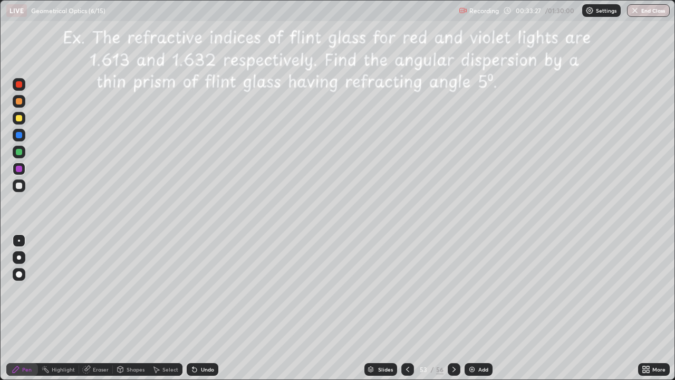
click at [454, 308] on icon at bounding box center [454, 369] width 8 height 8
click at [19, 121] on div at bounding box center [19, 118] width 13 height 13
click at [199, 308] on div "Undo" at bounding box center [203, 369] width 32 height 13
click at [18, 153] on div at bounding box center [19, 152] width 6 height 6
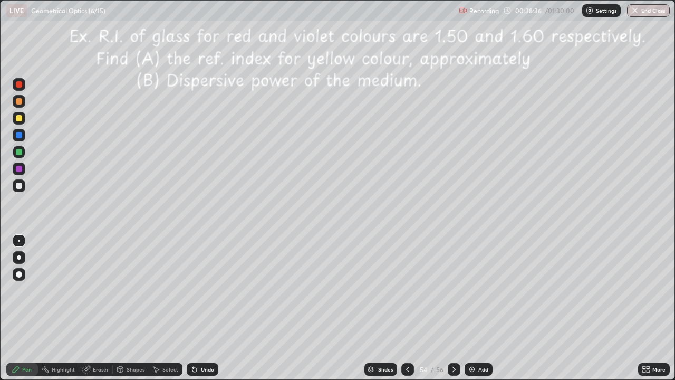
click at [452, 308] on icon at bounding box center [454, 369] width 8 height 8
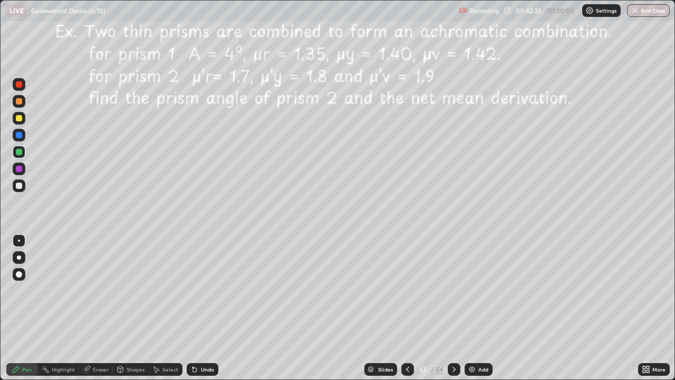
click at [205, 308] on div "Undo" at bounding box center [203, 369] width 32 height 13
click at [209, 308] on div "Undo" at bounding box center [207, 369] width 13 height 5
click at [207, 308] on div "Undo" at bounding box center [207, 369] width 13 height 5
click at [205, 308] on div "Undo" at bounding box center [207, 369] width 13 height 5
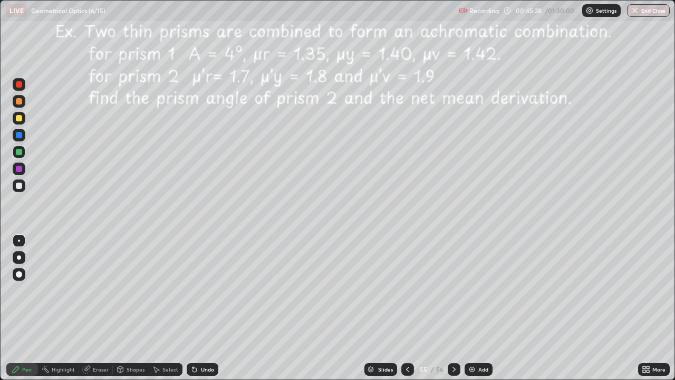
click at [453, 308] on icon at bounding box center [454, 369] width 8 height 8
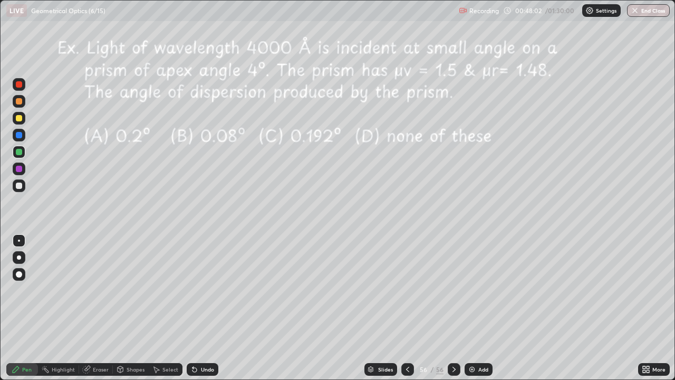
click at [19, 85] on div at bounding box center [19, 84] width 6 height 6
click at [453, 308] on icon at bounding box center [454, 369] width 8 height 8
click at [453, 308] on icon at bounding box center [454, 369] width 3 height 5
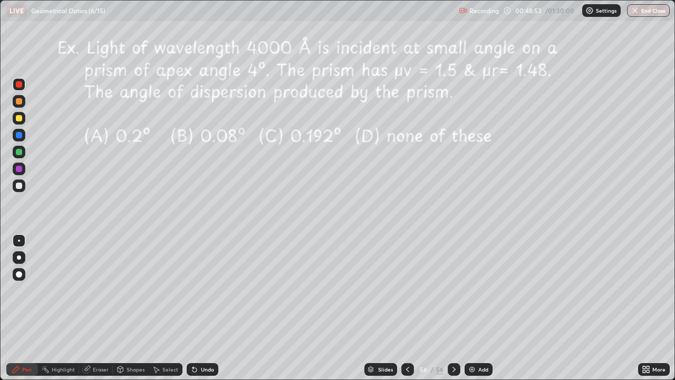
click at [20, 186] on div at bounding box center [19, 186] width 6 height 6
click at [21, 120] on div at bounding box center [19, 118] width 6 height 6
click at [133, 308] on div "Shapes" at bounding box center [136, 369] width 18 height 5
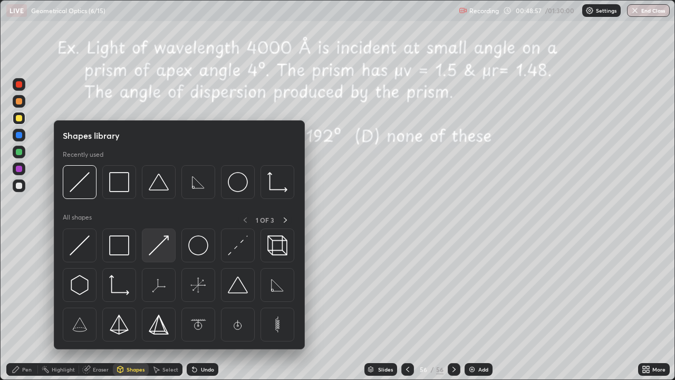
click at [154, 250] on img at bounding box center [159, 245] width 20 height 20
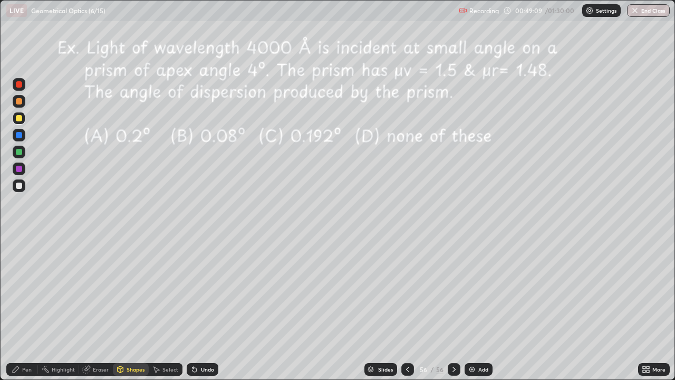
click at [20, 154] on div at bounding box center [19, 152] width 6 height 6
click at [204, 308] on div "Undo" at bounding box center [207, 369] width 13 height 5
click at [124, 308] on div "Shapes" at bounding box center [131, 369] width 36 height 13
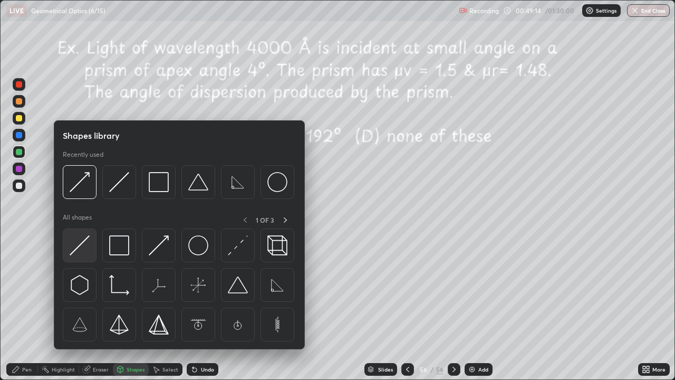
click at [80, 242] on img at bounding box center [80, 245] width 20 height 20
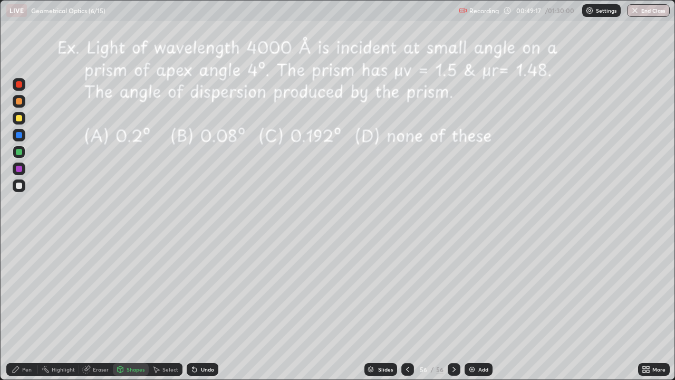
click at [25, 308] on div "Pen" at bounding box center [26, 369] width 9 height 5
click at [19, 184] on div at bounding box center [19, 186] width 6 height 6
click at [201, 308] on div "Undo" at bounding box center [207, 369] width 13 height 5
click at [130, 308] on div "Shapes" at bounding box center [136, 369] width 18 height 5
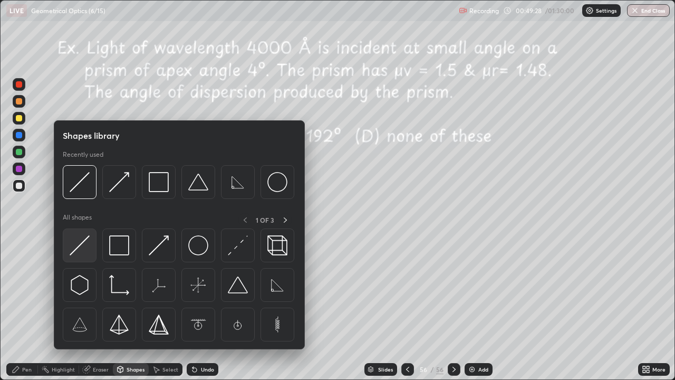
click at [82, 244] on img at bounding box center [80, 245] width 20 height 20
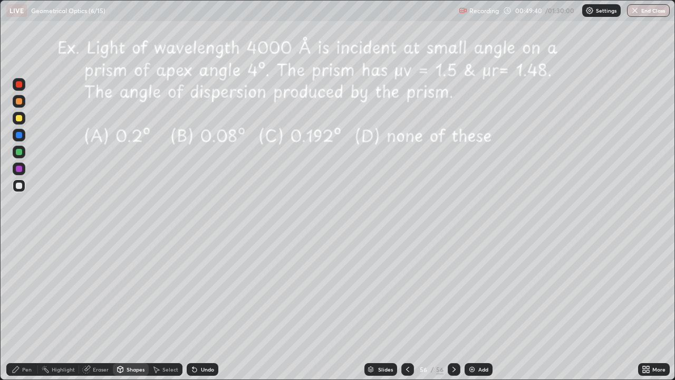
click at [23, 308] on div "Pen" at bounding box center [26, 369] width 9 height 5
click at [18, 151] on div at bounding box center [19, 152] width 6 height 6
click at [18, 152] on div at bounding box center [19, 152] width 6 height 6
click at [18, 170] on div at bounding box center [19, 169] width 6 height 6
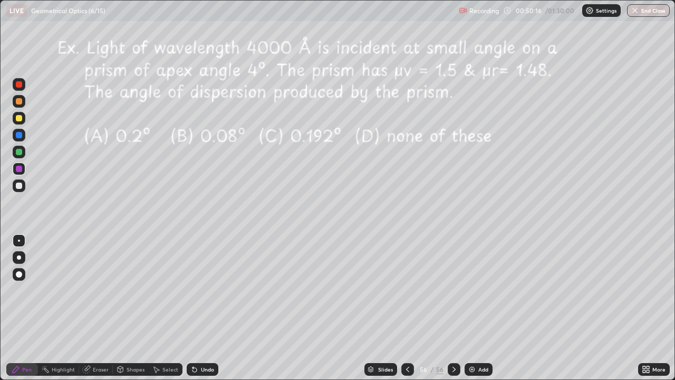
click at [18, 149] on div at bounding box center [19, 152] width 6 height 6
click at [198, 308] on div "Undo" at bounding box center [203, 369] width 32 height 13
click at [17, 135] on div at bounding box center [19, 135] width 6 height 6
click at [18, 137] on div at bounding box center [19, 135] width 6 height 6
click at [19, 152] on div at bounding box center [19, 152] width 6 height 6
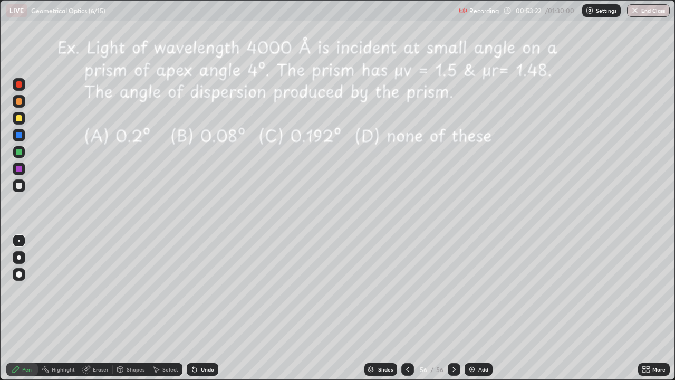
click at [650, 308] on div "More" at bounding box center [654, 369] width 32 height 13
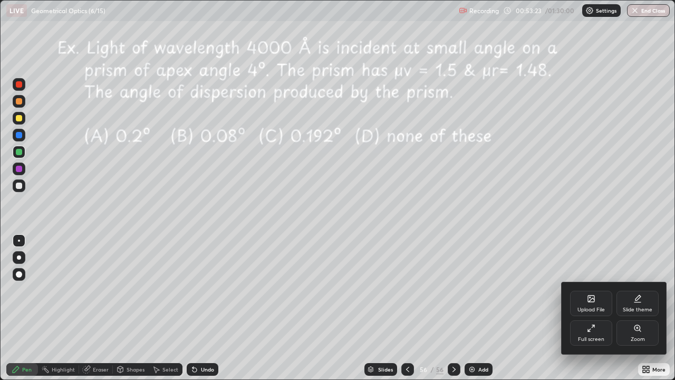
click at [595, 305] on div "Upload File" at bounding box center [591, 303] width 42 height 25
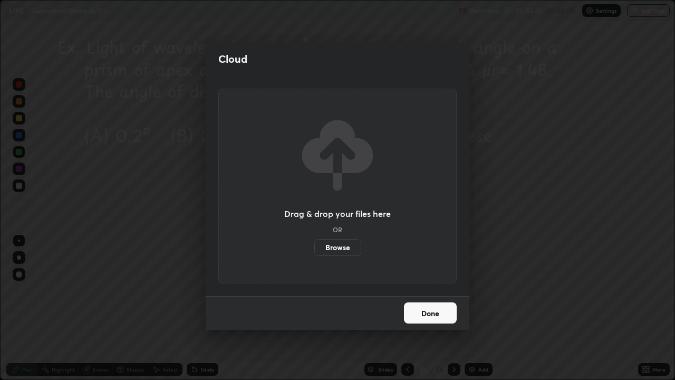
click at [342, 245] on label "Browse" at bounding box center [337, 247] width 47 height 17
click at [314, 245] on input "Browse" at bounding box center [314, 247] width 0 height 17
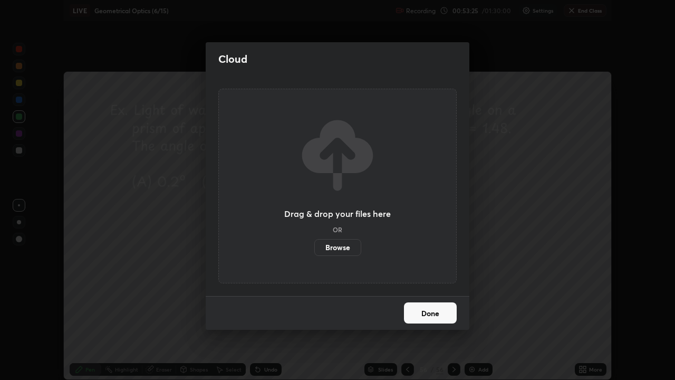
scroll to position [52444, 52077]
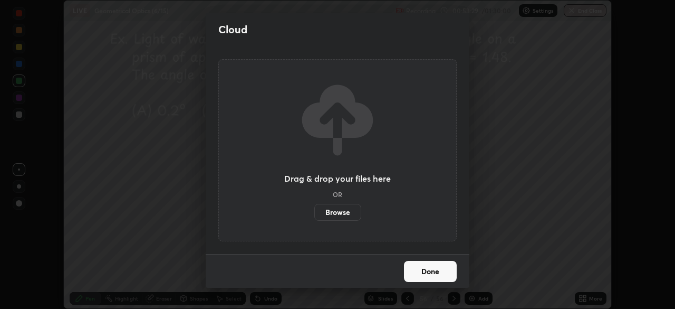
click at [438, 270] on button "Done" at bounding box center [430, 271] width 53 height 21
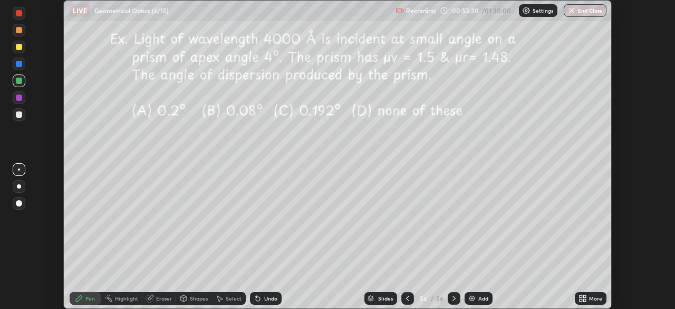
click at [469, 298] on img at bounding box center [472, 298] width 8 height 8
click at [583, 299] on icon at bounding box center [584, 300] width 3 height 3
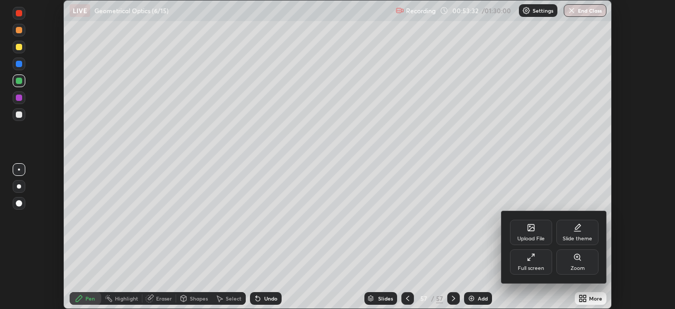
click at [536, 260] on div "Full screen" at bounding box center [531, 261] width 42 height 25
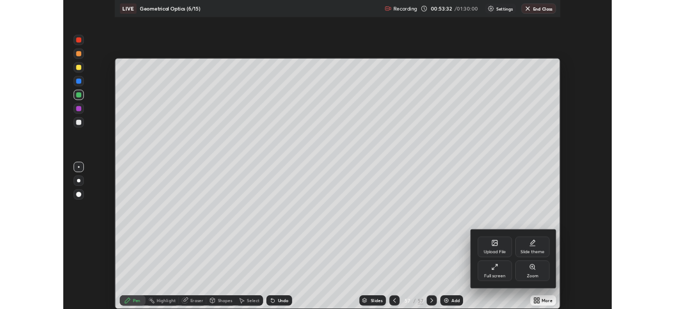
scroll to position [380, 675]
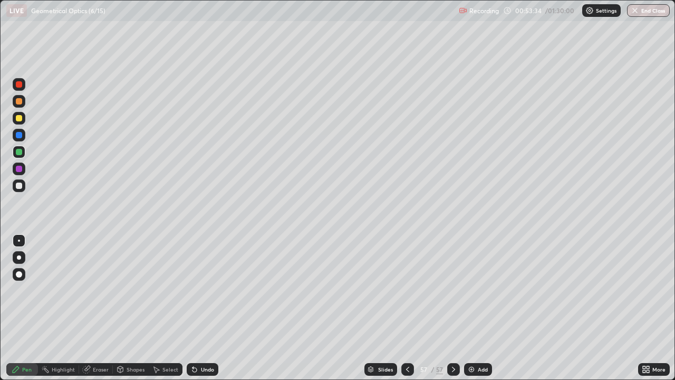
click at [22, 117] on div at bounding box center [19, 118] width 13 height 13
click at [20, 186] on div at bounding box center [19, 186] width 6 height 6
click at [21, 186] on div at bounding box center [19, 186] width 6 height 6
click at [199, 308] on div "Undo" at bounding box center [203, 369] width 32 height 13
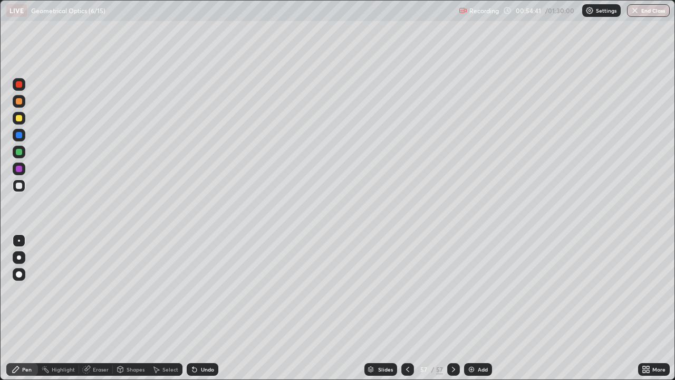
click at [199, 308] on div "Undo" at bounding box center [203, 369] width 32 height 13
click at [164, 308] on div "Select" at bounding box center [170, 369] width 16 height 5
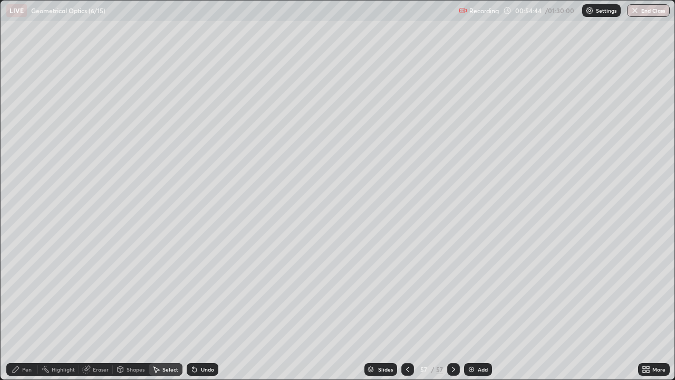
click at [136, 308] on div "Shapes" at bounding box center [136, 369] width 18 height 5
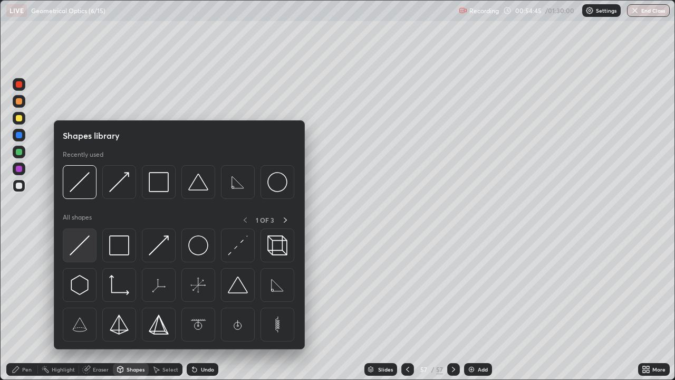
click at [81, 247] on img at bounding box center [80, 245] width 20 height 20
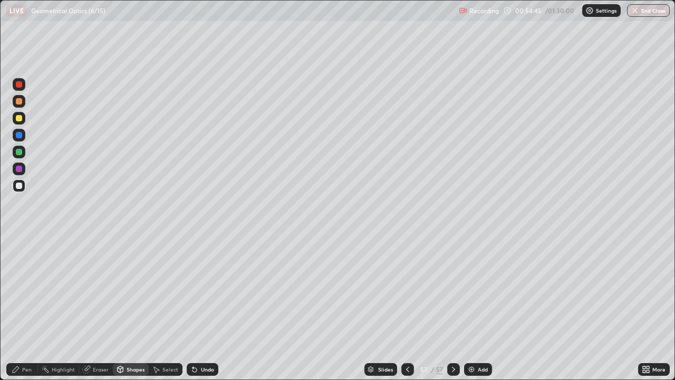
click at [20, 119] on div at bounding box center [19, 118] width 6 height 6
click at [19, 154] on div at bounding box center [19, 152] width 6 height 6
click at [22, 308] on div "Pen" at bounding box center [26, 369] width 9 height 5
click at [20, 308] on icon at bounding box center [16, 369] width 8 height 8
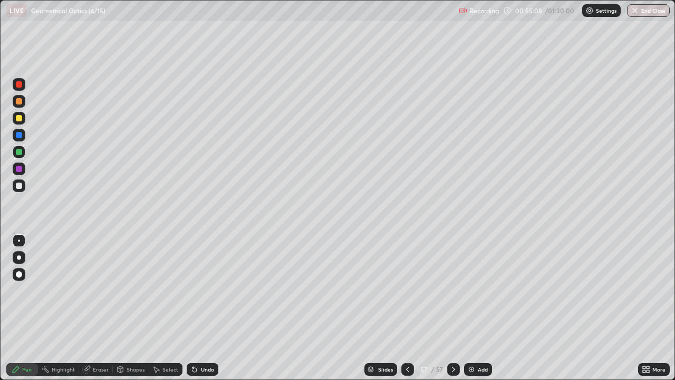
click at [20, 85] on div at bounding box center [19, 84] width 6 height 6
click at [19, 186] on div at bounding box center [19, 186] width 6 height 6
click at [19, 185] on div at bounding box center [19, 186] width 6 height 6
click at [130, 308] on div "Shapes" at bounding box center [136, 369] width 18 height 5
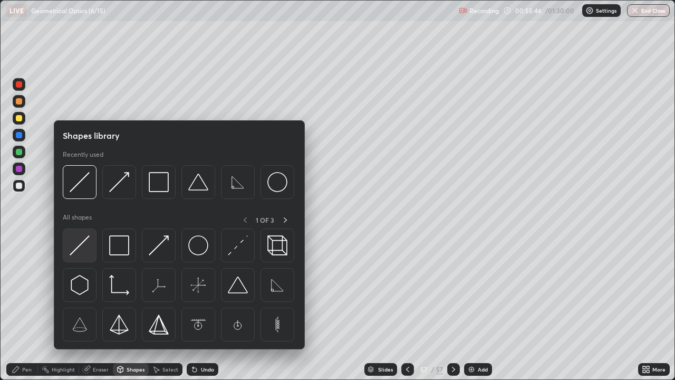
click at [81, 250] on img at bounding box center [80, 245] width 20 height 20
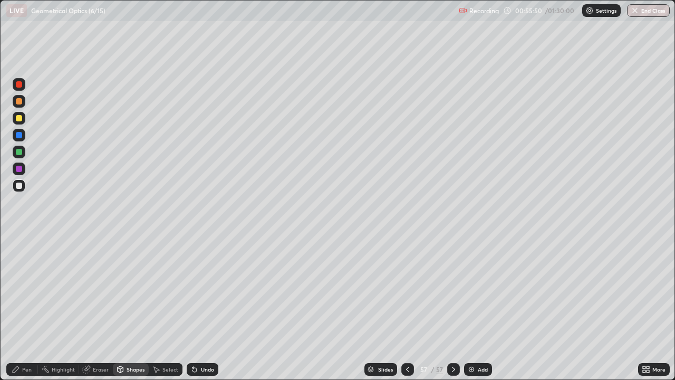
click at [25, 308] on div "Pen" at bounding box center [26, 369] width 9 height 5
click at [193, 308] on icon at bounding box center [195, 370] width 4 height 4
click at [195, 308] on icon at bounding box center [194, 369] width 8 height 8
click at [130, 308] on div "Shapes" at bounding box center [136, 369] width 18 height 5
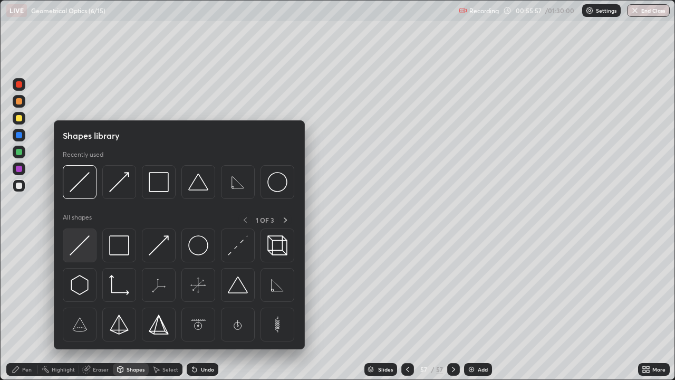
click at [84, 243] on img at bounding box center [80, 245] width 20 height 20
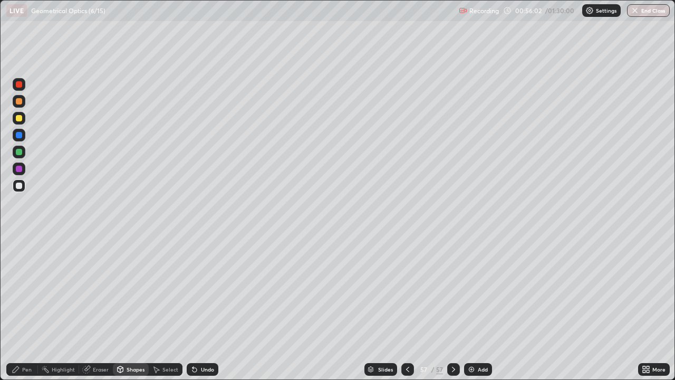
click at [24, 308] on div "Pen" at bounding box center [26, 369] width 9 height 5
click at [18, 135] on div at bounding box center [19, 135] width 6 height 6
click at [21, 152] on div at bounding box center [19, 152] width 6 height 6
click at [138, 308] on div "Shapes" at bounding box center [136, 369] width 18 height 5
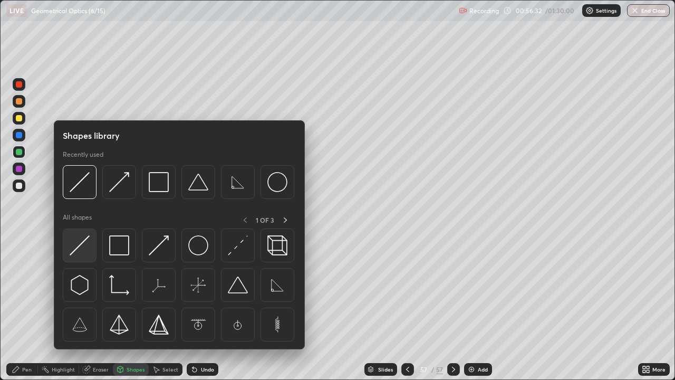
click at [87, 245] on img at bounding box center [80, 245] width 20 height 20
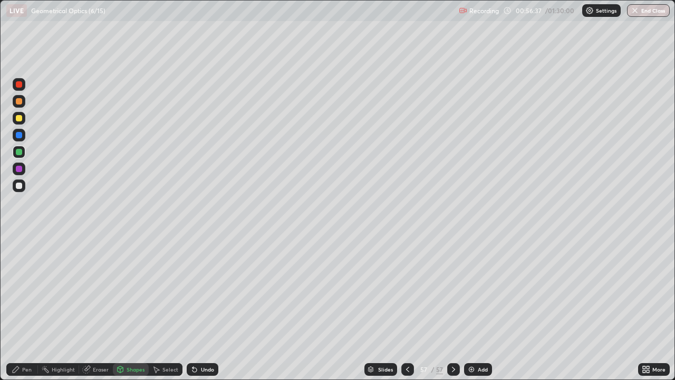
click at [37, 308] on div "Pen" at bounding box center [22, 369] width 32 height 13
click at [24, 172] on div at bounding box center [19, 168] width 13 height 13
click at [108, 308] on div "Eraser" at bounding box center [96, 369] width 34 height 13
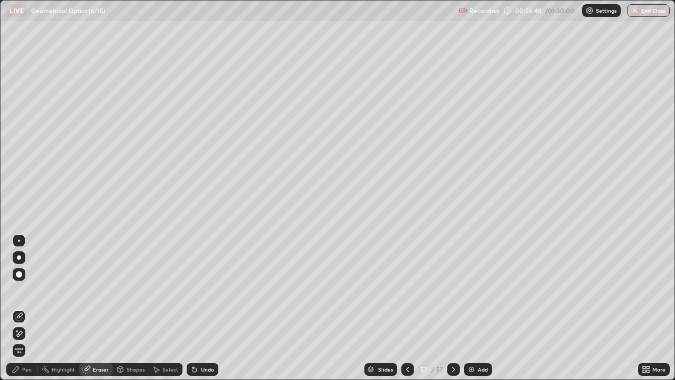
click at [28, 308] on div "Pen" at bounding box center [26, 369] width 9 height 5
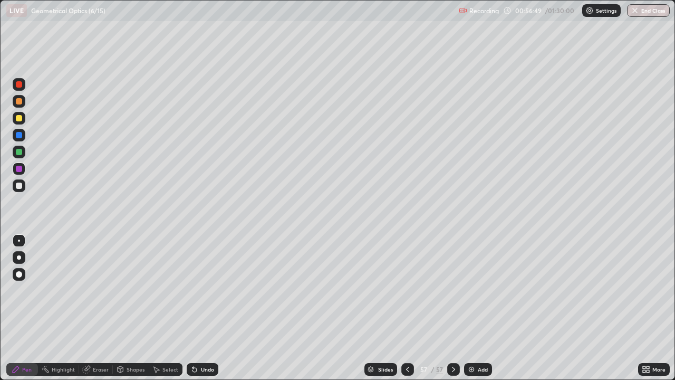
click at [23, 152] on div at bounding box center [19, 152] width 13 height 13
click at [137, 308] on div "Shapes" at bounding box center [136, 369] width 18 height 5
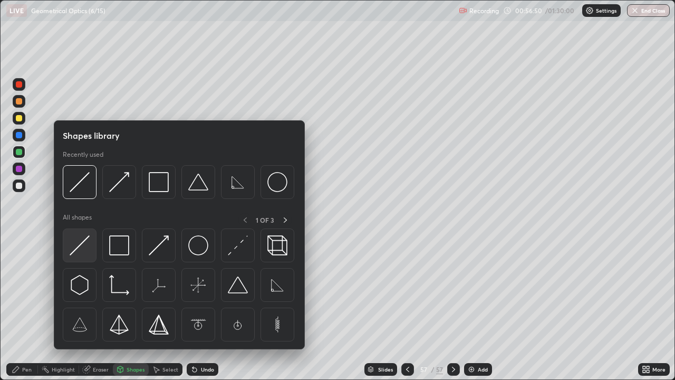
click at [91, 246] on div at bounding box center [80, 245] width 34 height 34
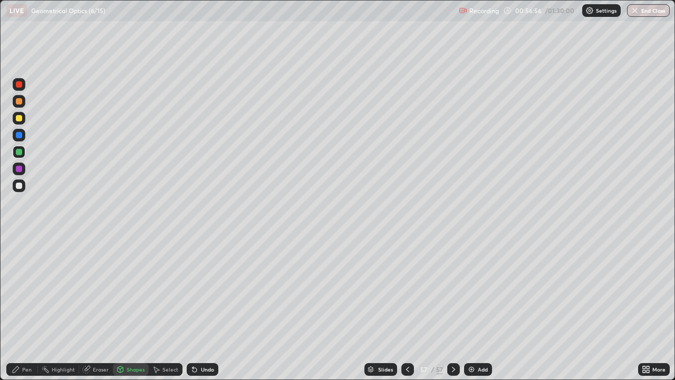
click at [30, 308] on div "Pen" at bounding box center [22, 369] width 32 height 13
click at [21, 185] on div at bounding box center [19, 186] width 6 height 6
click at [20, 137] on div at bounding box center [19, 135] width 6 height 6
click at [20, 135] on div at bounding box center [19, 135] width 6 height 6
click at [20, 169] on div at bounding box center [19, 169] width 6 height 6
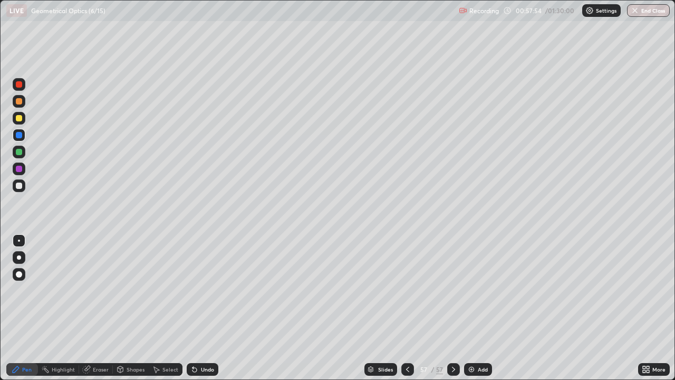
click at [19, 166] on div at bounding box center [19, 169] width 6 height 6
click at [132, 308] on div "Shapes" at bounding box center [136, 369] width 18 height 5
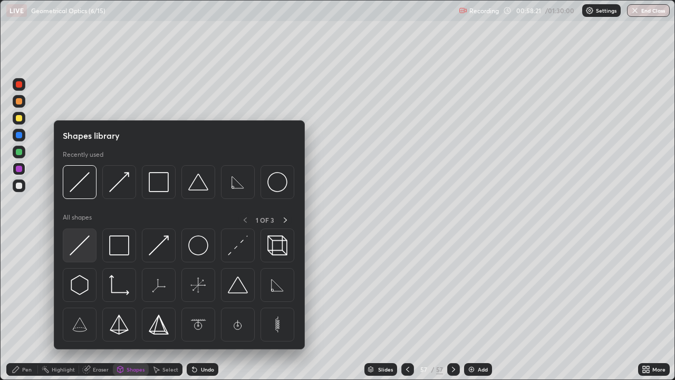
click at [79, 246] on img at bounding box center [80, 245] width 20 height 20
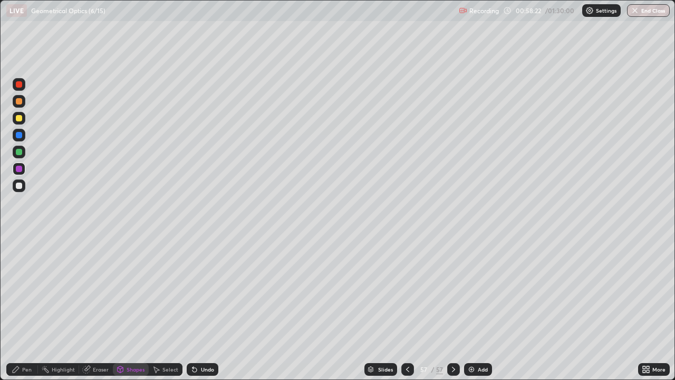
click at [18, 86] on div at bounding box center [19, 84] width 6 height 6
click at [25, 308] on div "Pen" at bounding box center [26, 369] width 9 height 5
click at [19, 185] on div at bounding box center [19, 186] width 6 height 6
click at [20, 185] on div at bounding box center [19, 186] width 6 height 6
click at [18, 168] on div at bounding box center [19, 169] width 6 height 6
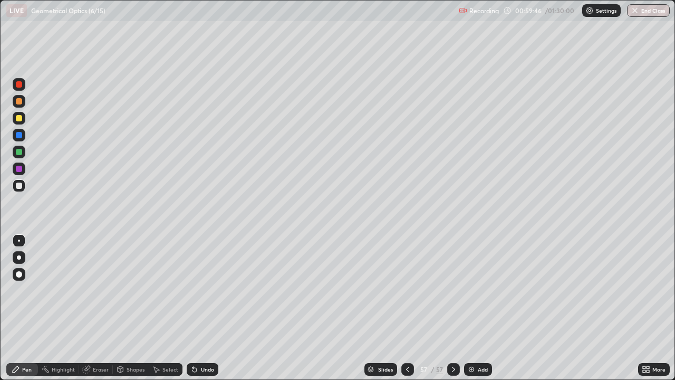
click at [18, 168] on div at bounding box center [19, 169] width 6 height 6
click at [18, 187] on div at bounding box center [19, 186] width 6 height 6
click at [19, 169] on div at bounding box center [19, 169] width 6 height 6
click at [17, 167] on div at bounding box center [19, 169] width 6 height 6
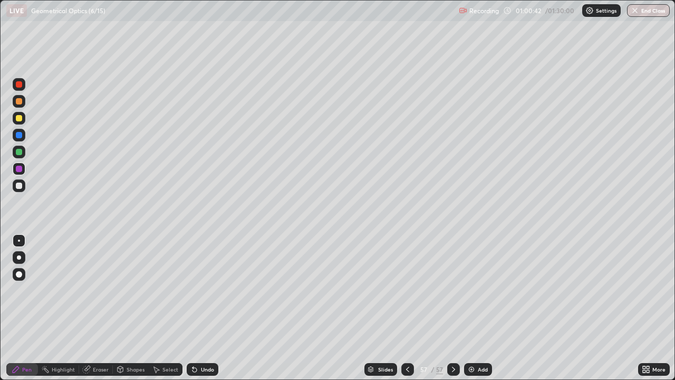
click at [171, 308] on div "Select" at bounding box center [170, 369] width 16 height 5
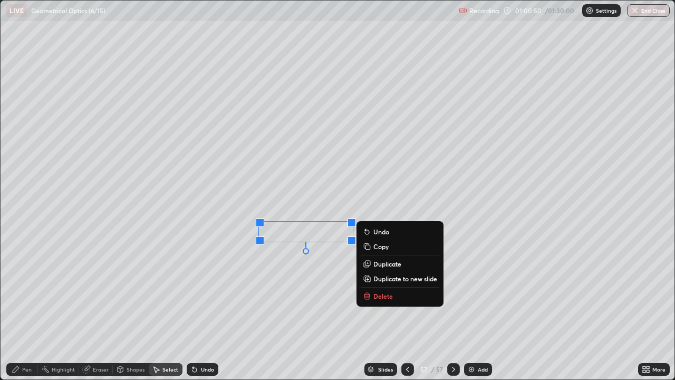
click at [406, 141] on div "0 ° Undo Copy Duplicate Duplicate to new slide Delete" at bounding box center [338, 190] width 674 height 379
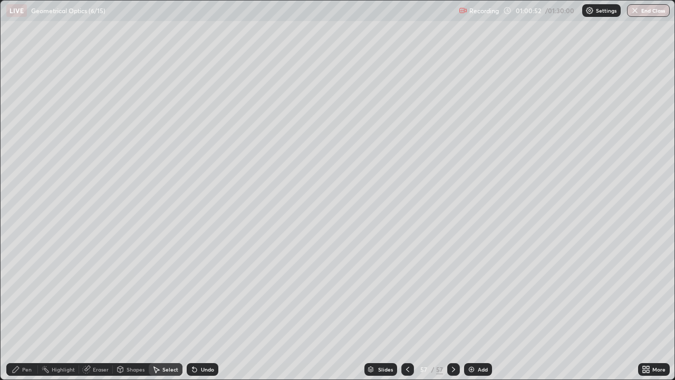
click at [31, 308] on div "Pen" at bounding box center [26, 369] width 9 height 5
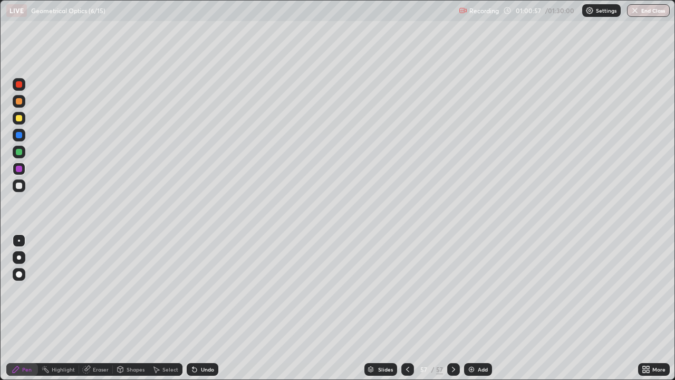
click at [21, 119] on div at bounding box center [19, 118] width 6 height 6
click at [20, 118] on div at bounding box center [19, 118] width 6 height 6
click at [17, 86] on div at bounding box center [19, 84] width 6 height 6
click at [17, 85] on div at bounding box center [19, 84] width 6 height 6
click at [20, 185] on div at bounding box center [19, 186] width 6 height 6
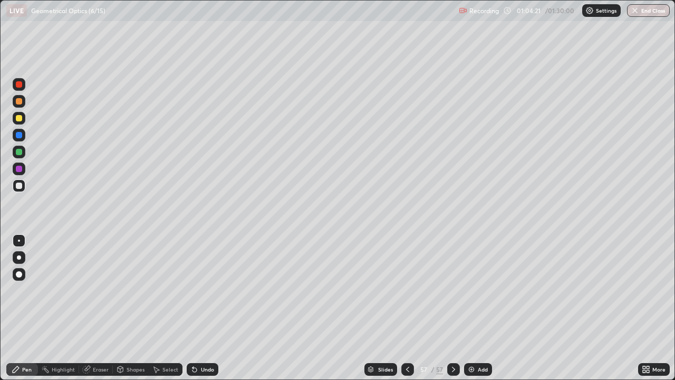
click at [23, 120] on div at bounding box center [19, 118] width 13 height 13
click at [22, 173] on div at bounding box center [19, 168] width 13 height 13
click at [24, 171] on div at bounding box center [19, 168] width 13 height 13
click at [23, 186] on div at bounding box center [19, 185] width 13 height 13
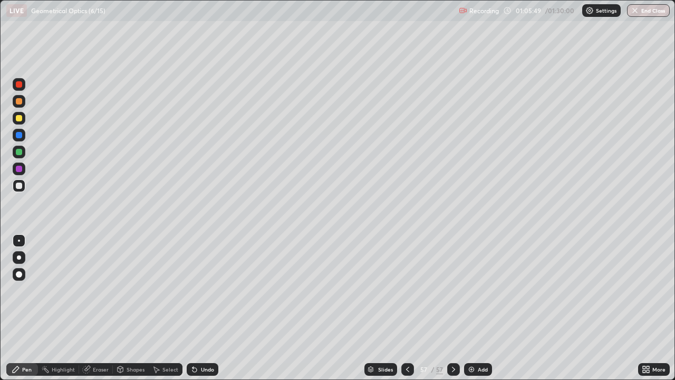
click at [140, 308] on div "Shapes" at bounding box center [136, 369] width 18 height 5
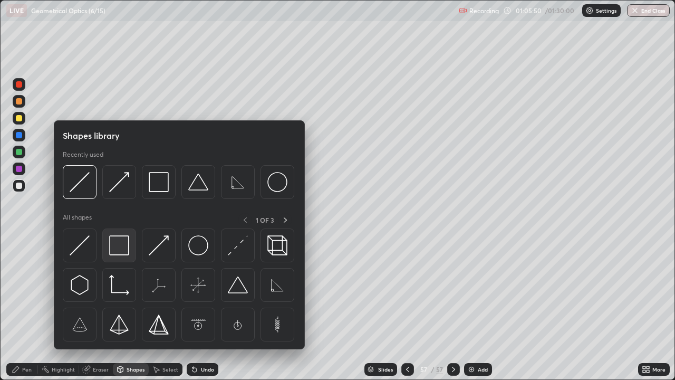
click at [124, 245] on img at bounding box center [119, 245] width 20 height 20
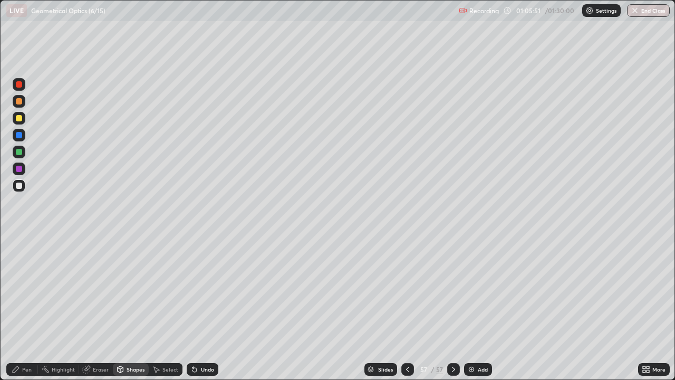
click at [21, 84] on div at bounding box center [19, 84] width 6 height 6
click at [18, 119] on div at bounding box center [19, 118] width 6 height 6
click at [18, 186] on div at bounding box center [19, 186] width 6 height 6
click at [194, 308] on icon at bounding box center [194, 369] width 8 height 8
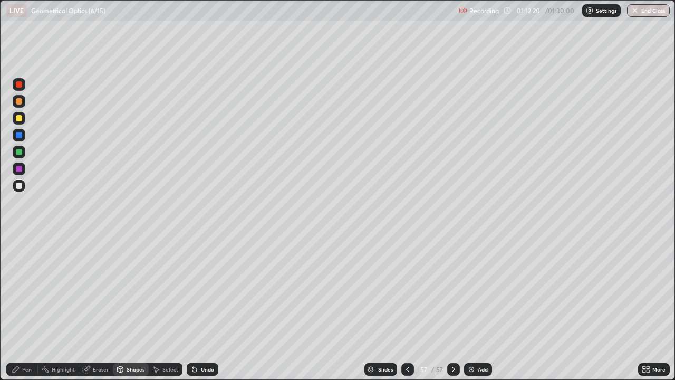
click at [26, 308] on div "Pen" at bounding box center [26, 369] width 9 height 5
click at [471, 308] on img at bounding box center [471, 369] width 8 height 8
click at [140, 308] on div "Shapes" at bounding box center [136, 369] width 18 height 5
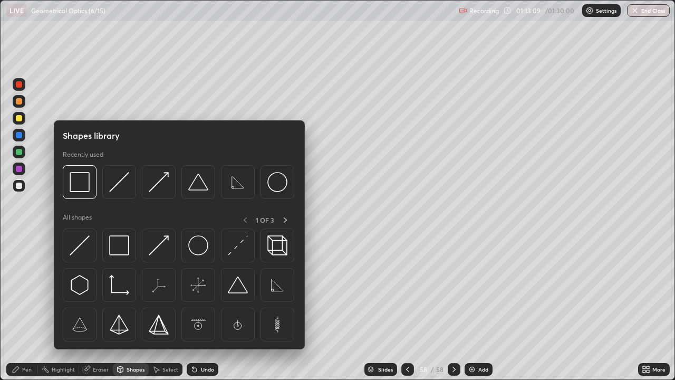
click at [20, 115] on div at bounding box center [19, 118] width 6 height 6
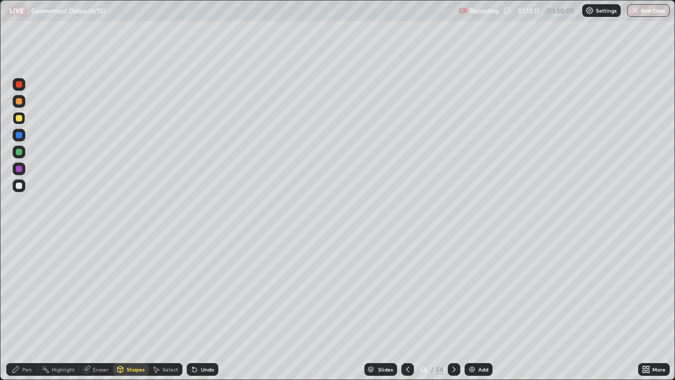
click at [34, 308] on div "Pen" at bounding box center [22, 369] width 32 height 13
click at [137, 308] on div "Shapes" at bounding box center [136, 369] width 18 height 5
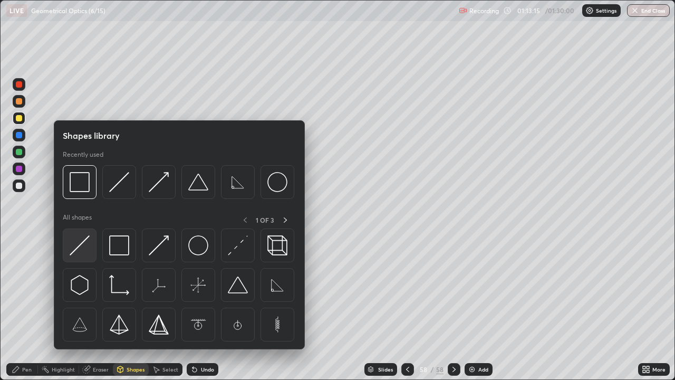
click at [88, 248] on img at bounding box center [80, 245] width 20 height 20
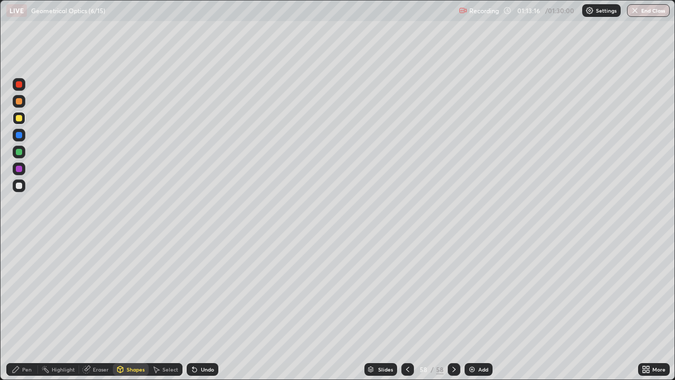
click at [20, 187] on div at bounding box center [19, 186] width 6 height 6
click at [164, 308] on div "Select" at bounding box center [170, 369] width 16 height 5
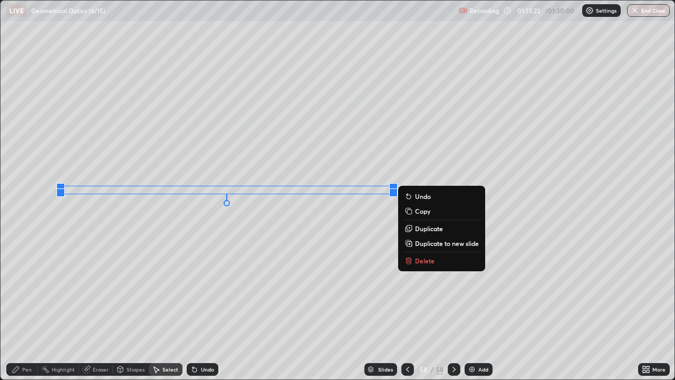
click at [162, 266] on div "0 ° Undo Copy Duplicate Duplicate to new slide Delete" at bounding box center [338, 190] width 674 height 379
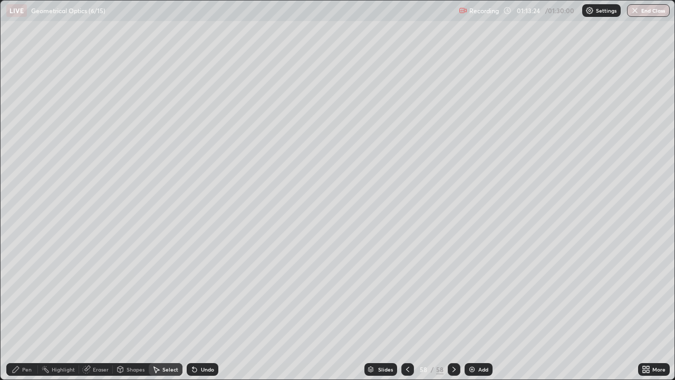
click at [24, 308] on div "Pen" at bounding box center [26, 369] width 9 height 5
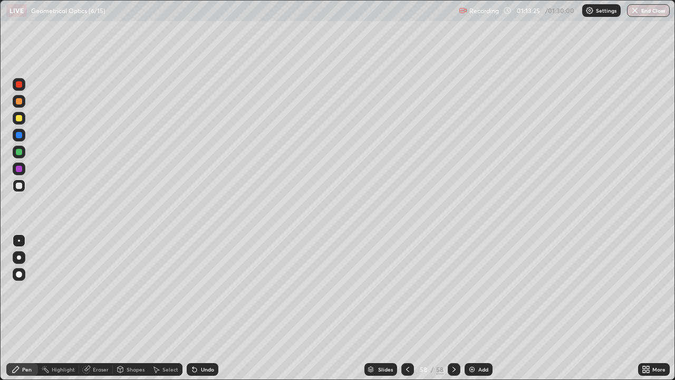
click at [18, 150] on div at bounding box center [19, 152] width 6 height 6
click at [127, 308] on div "Shapes" at bounding box center [136, 369] width 18 height 5
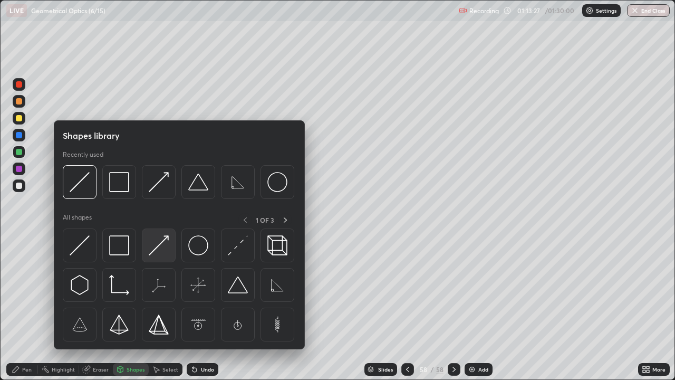
click at [157, 249] on img at bounding box center [159, 245] width 20 height 20
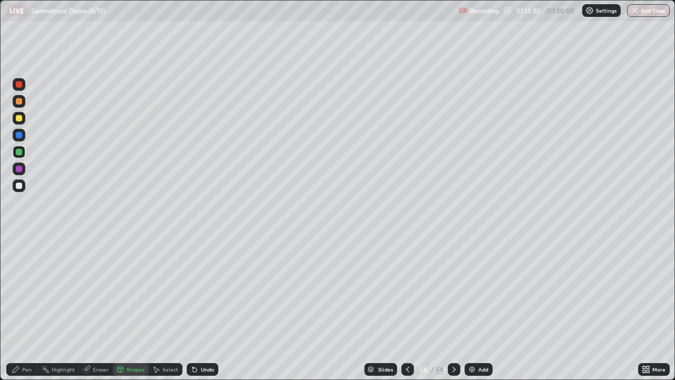
click at [20, 169] on div at bounding box center [19, 169] width 6 height 6
click at [18, 83] on div at bounding box center [19, 84] width 6 height 6
click at [128, 308] on div "Shapes" at bounding box center [136, 369] width 18 height 5
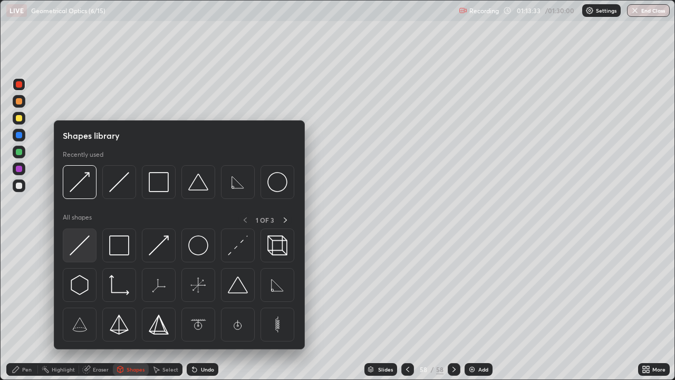
click at [85, 248] on img at bounding box center [80, 245] width 20 height 20
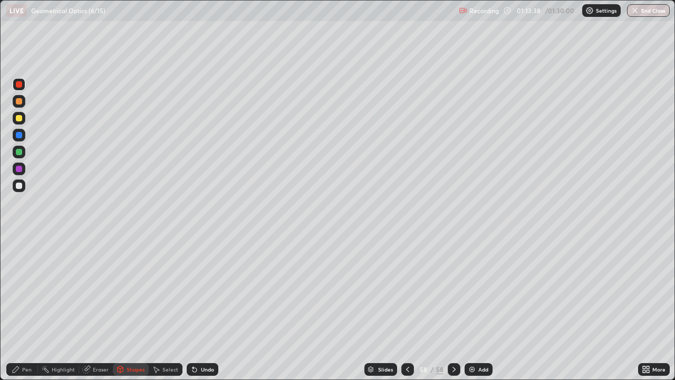
click at [17, 151] on div at bounding box center [19, 152] width 6 height 6
click at [133, 308] on div "Shapes" at bounding box center [136, 369] width 18 height 5
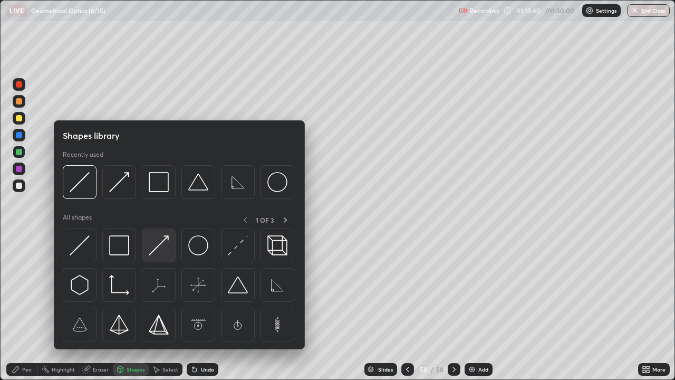
click at [157, 248] on img at bounding box center [159, 245] width 20 height 20
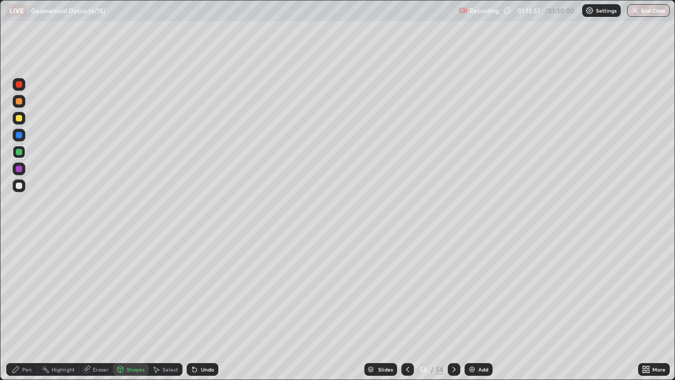
click at [18, 118] on div at bounding box center [19, 118] width 6 height 6
click at [195, 308] on icon at bounding box center [195, 370] width 4 height 4
click at [24, 308] on div "Pen" at bounding box center [26, 369] width 9 height 5
click at [212, 308] on div "Undo" at bounding box center [207, 369] width 13 height 5
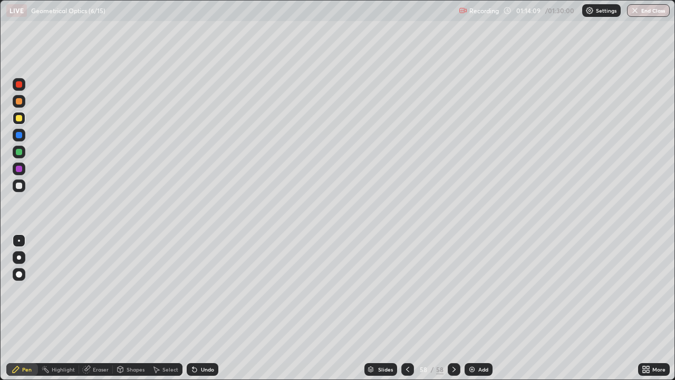
click at [210, 308] on div "Undo" at bounding box center [207, 369] width 13 height 5
click at [208, 308] on div "Undo" at bounding box center [207, 369] width 13 height 5
click at [20, 135] on div at bounding box center [19, 135] width 6 height 6
click at [25, 118] on div at bounding box center [19, 118] width 13 height 13
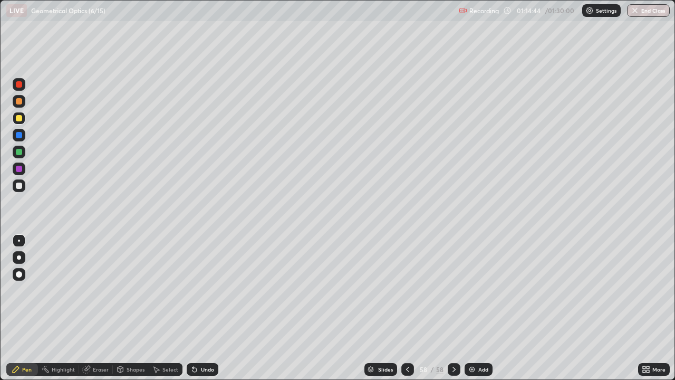
click at [24, 118] on div at bounding box center [19, 118] width 13 height 13
click at [208, 308] on div "Undo" at bounding box center [203, 369] width 32 height 13
click at [140, 308] on div "Shapes" at bounding box center [136, 369] width 18 height 5
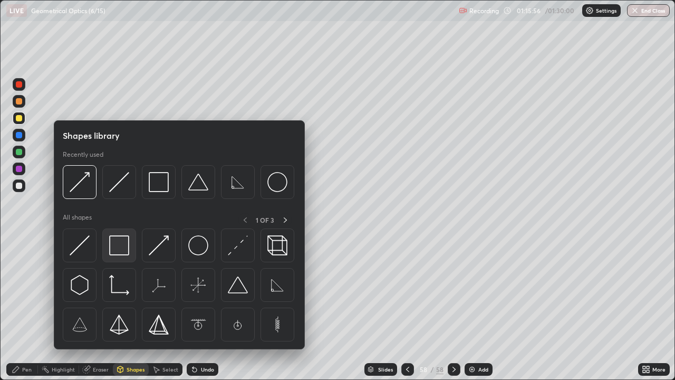
click at [128, 245] on img at bounding box center [119, 245] width 20 height 20
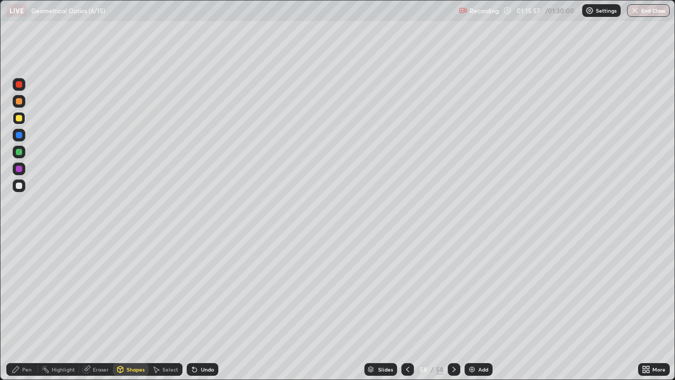
click at [21, 152] on div at bounding box center [19, 152] width 6 height 6
click at [21, 85] on div at bounding box center [19, 84] width 6 height 6
click at [193, 308] on icon at bounding box center [195, 370] width 4 height 4
click at [36, 308] on div "Pen" at bounding box center [22, 369] width 32 height 13
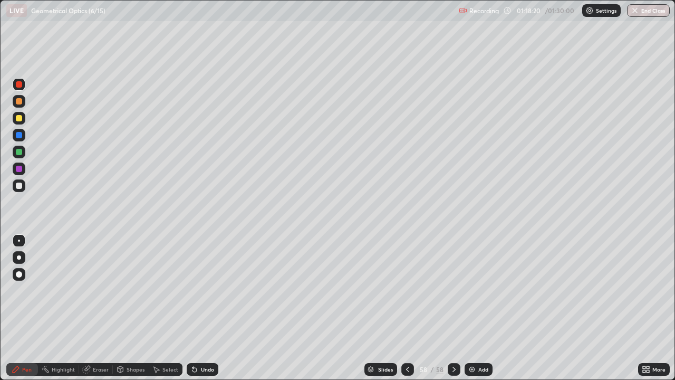
click at [23, 122] on div at bounding box center [19, 118] width 13 height 13
click at [19, 119] on div at bounding box center [19, 118] width 6 height 6
click at [648, 308] on icon at bounding box center [648, 371] width 3 height 3
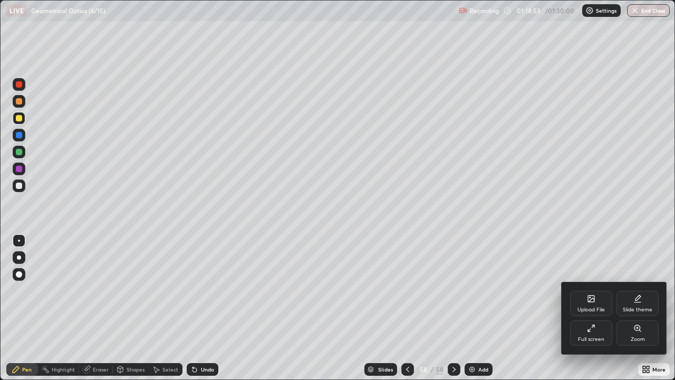
click at [595, 305] on div "Upload File" at bounding box center [591, 303] width 42 height 25
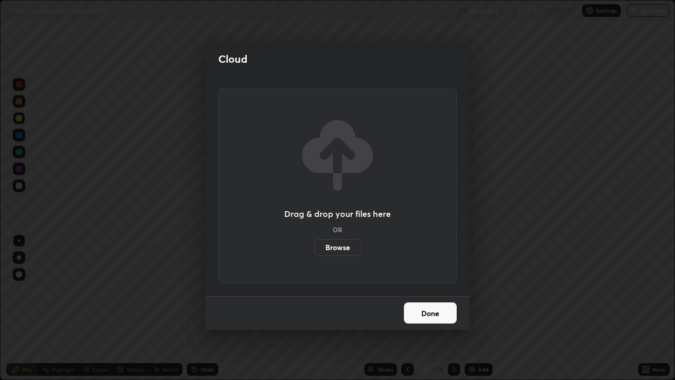
click at [349, 243] on label "Browse" at bounding box center [337, 247] width 47 height 17
click at [314, 243] on input "Browse" at bounding box center [314, 247] width 0 height 17
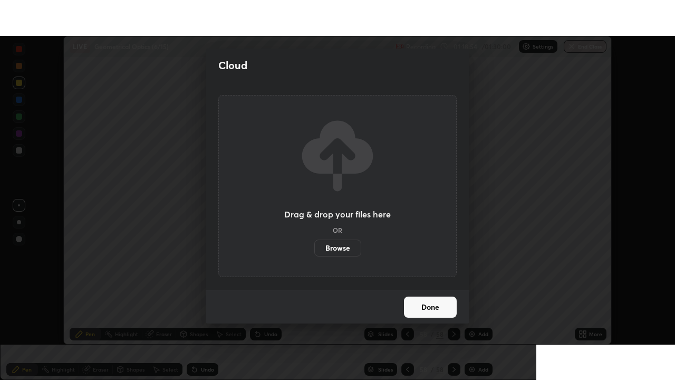
scroll to position [52444, 52077]
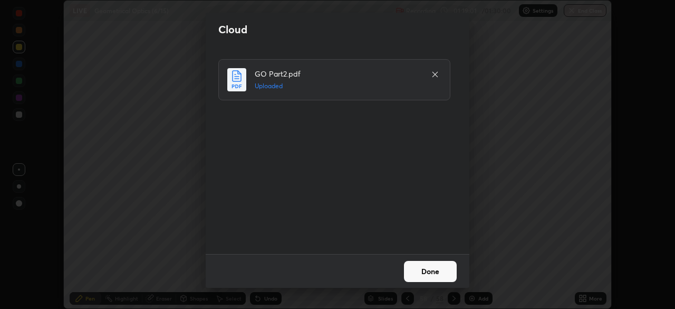
click at [427, 270] on button "Done" at bounding box center [430, 271] width 53 height 21
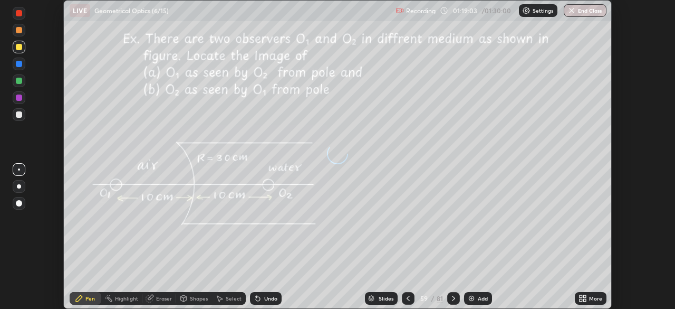
click at [584, 296] on icon at bounding box center [584, 296] width 3 height 3
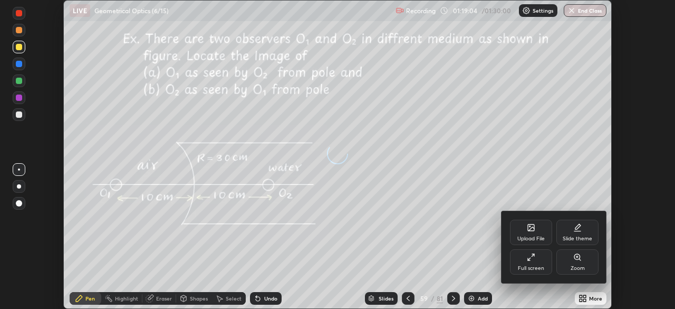
click at [540, 255] on div "Full screen" at bounding box center [531, 261] width 42 height 25
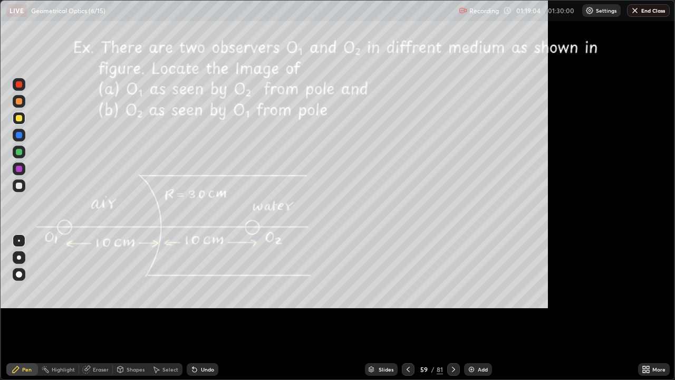
scroll to position [380, 675]
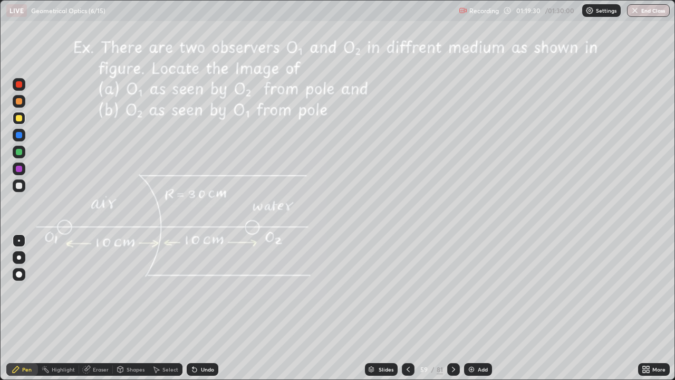
click at [16, 119] on div at bounding box center [19, 118] width 6 height 6
click at [21, 87] on div at bounding box center [19, 84] width 6 height 6
click at [18, 151] on div at bounding box center [19, 152] width 6 height 6
click at [20, 119] on div at bounding box center [19, 118] width 6 height 6
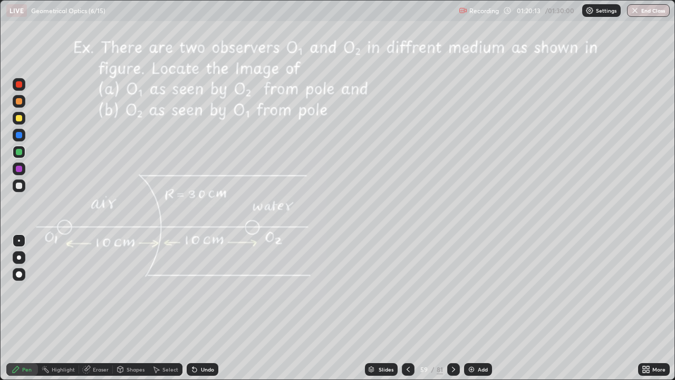
click at [20, 119] on div at bounding box center [19, 118] width 6 height 6
click at [18, 168] on div at bounding box center [19, 169] width 6 height 6
click at [19, 83] on div at bounding box center [19, 84] width 6 height 6
click at [18, 84] on div at bounding box center [19, 84] width 6 height 6
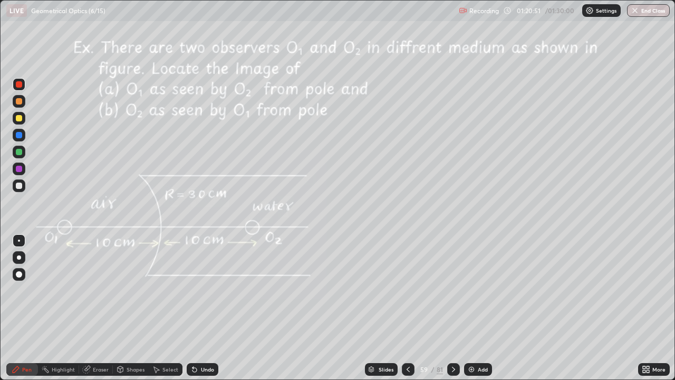
click at [21, 184] on div at bounding box center [19, 186] width 6 height 6
click at [19, 184] on div at bounding box center [19, 186] width 6 height 6
click at [26, 169] on div at bounding box center [19, 168] width 17 height 17
click at [21, 173] on div at bounding box center [19, 168] width 13 height 13
click at [11, 252] on div at bounding box center [19, 257] width 17 height 17
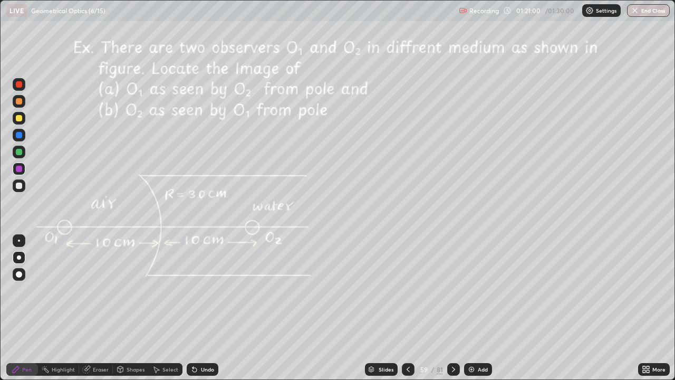
click at [7, 203] on div "Erase all" at bounding box center [18, 190] width 25 height 338
click at [17, 136] on div at bounding box center [19, 135] width 6 height 6
click at [209, 308] on div "Undo" at bounding box center [203, 369] width 32 height 13
click at [23, 87] on div at bounding box center [19, 84] width 13 height 13
click at [19, 241] on div at bounding box center [19, 240] width 2 height 2
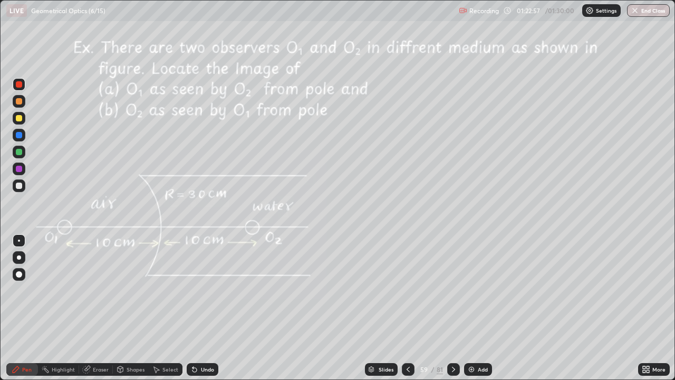
click at [205, 308] on div "Undo" at bounding box center [207, 369] width 13 height 5
click at [202, 308] on div "Undo" at bounding box center [207, 369] width 13 height 5
click at [205, 308] on div "Undo" at bounding box center [207, 369] width 13 height 5
click at [206, 308] on div "Undo" at bounding box center [207, 369] width 13 height 5
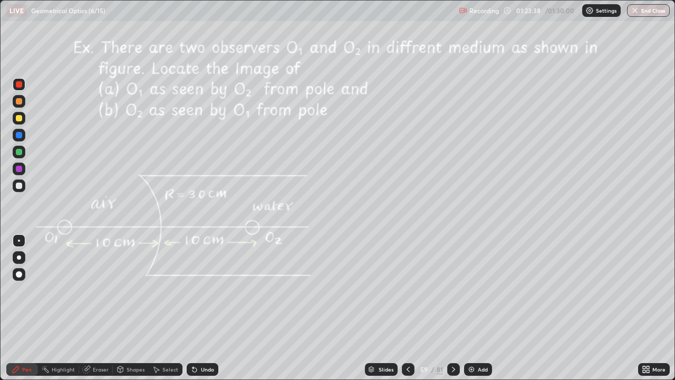
click at [206, 308] on div "Undo" at bounding box center [207, 369] width 13 height 5
click at [208, 308] on div "Undo" at bounding box center [207, 369] width 13 height 5
click at [206, 308] on div "Undo" at bounding box center [207, 369] width 13 height 5
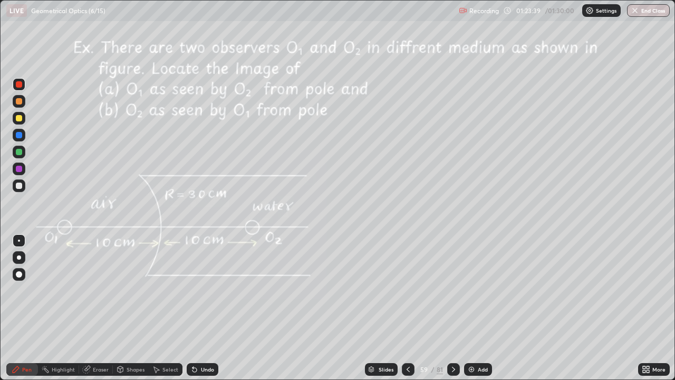
click at [205, 308] on div "Undo" at bounding box center [207, 369] width 13 height 5
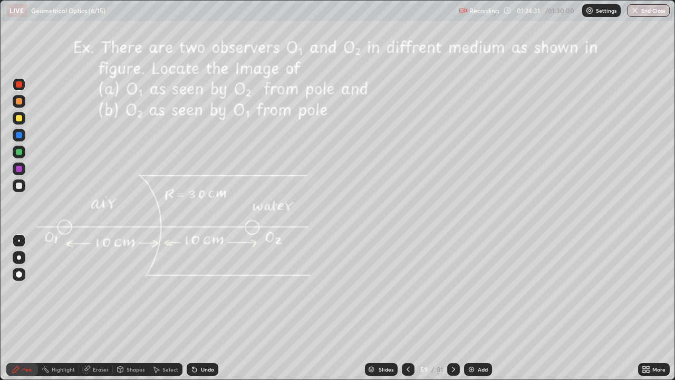
click at [469, 308] on img at bounding box center [471, 369] width 8 height 8
click at [20, 186] on div at bounding box center [19, 186] width 6 height 6
click at [22, 186] on div at bounding box center [19, 186] width 6 height 6
click at [25, 154] on div at bounding box center [19, 152] width 13 height 13
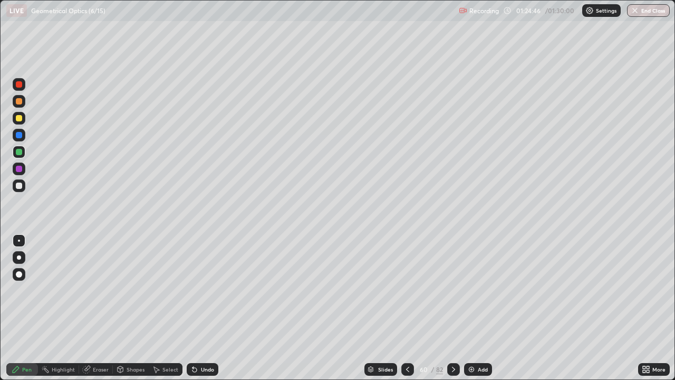
click at [21, 117] on div at bounding box center [19, 118] width 6 height 6
click at [21, 152] on div at bounding box center [19, 152] width 6 height 6
click at [407, 308] on icon at bounding box center [408, 369] width 8 height 8
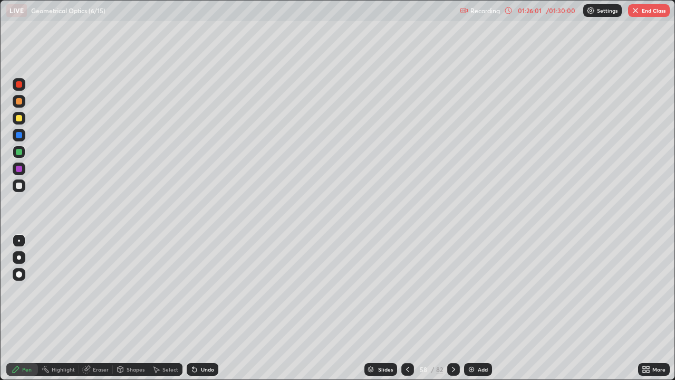
click at [453, 308] on icon at bounding box center [453, 369] width 8 height 8
click at [454, 308] on icon at bounding box center [453, 369] width 8 height 8
click at [452, 308] on icon at bounding box center [453, 369] width 8 height 8
click at [407, 308] on icon at bounding box center [408, 369] width 8 height 8
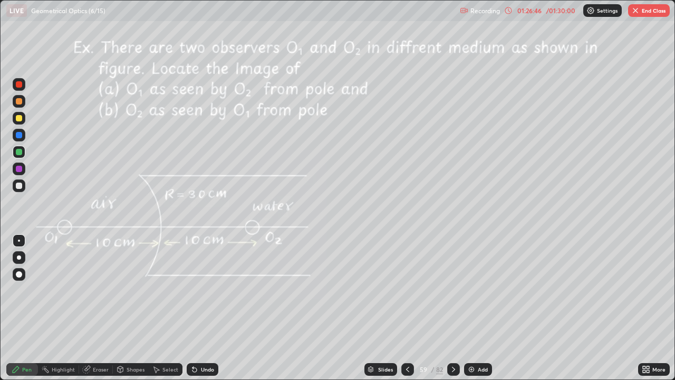
click at [171, 308] on div "Select" at bounding box center [170, 369] width 16 height 5
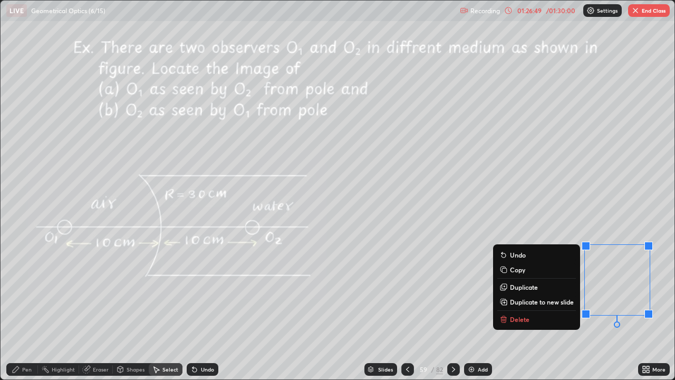
click at [527, 308] on button "Delete" at bounding box center [536, 319] width 79 height 13
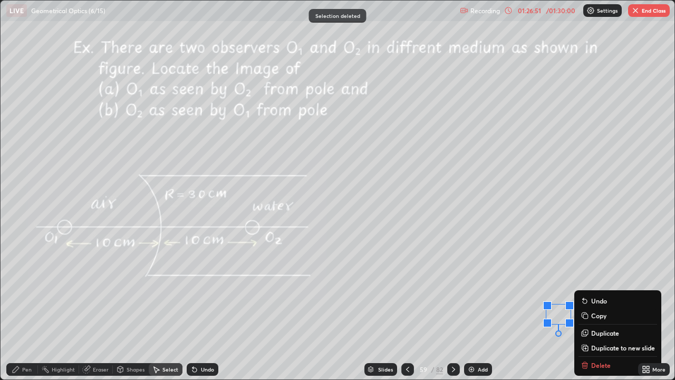
click at [593, 308] on div "Slides 59 / 82 Add" at bounding box center [428, 369] width 420 height 21
click at [599, 308] on div "Slides 59 / 82 Add" at bounding box center [428, 369] width 420 height 21
click at [616, 265] on div "0 ° Undo Copy Duplicate Duplicate to new slide Delete" at bounding box center [338, 190] width 674 height 379
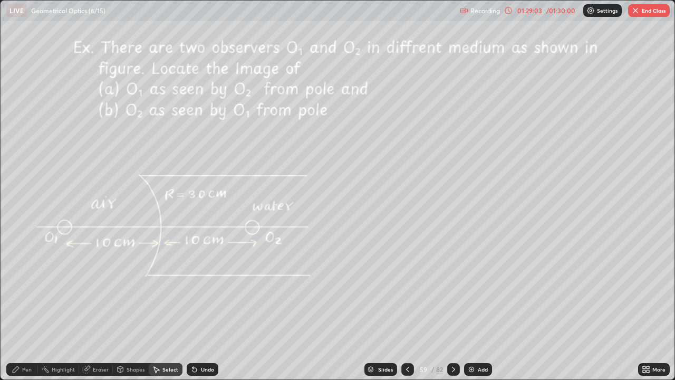
click at [171, 308] on div "Select" at bounding box center [166, 369] width 34 height 13
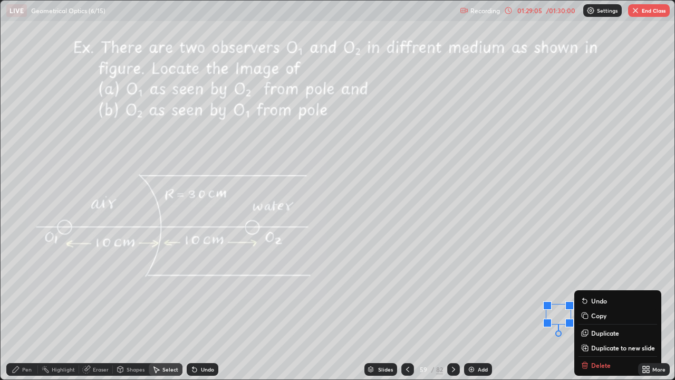
click at [595, 308] on div "Slides 59 / 82 Add" at bounding box center [428, 369] width 420 height 21
click at [514, 306] on div "0 ° Undo Copy Duplicate Duplicate to new slide Delete" at bounding box center [338, 190] width 674 height 379
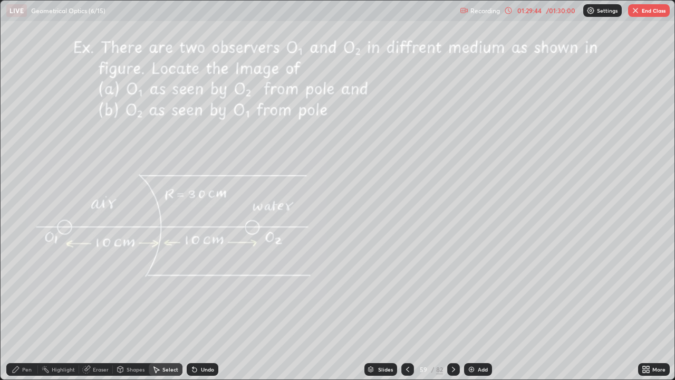
click at [649, 12] on button "End Class" at bounding box center [649, 10] width 42 height 13
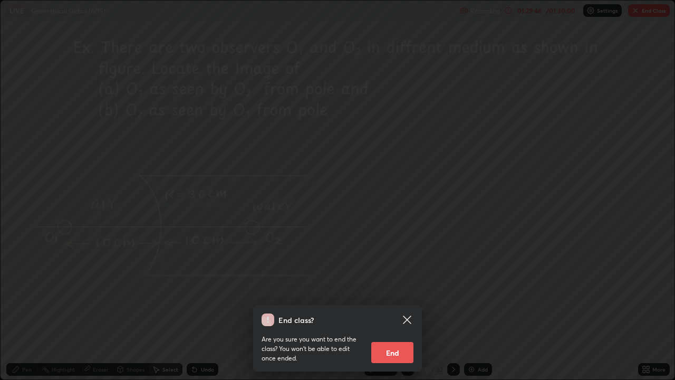
click at [395, 308] on button "End" at bounding box center [392, 352] width 42 height 21
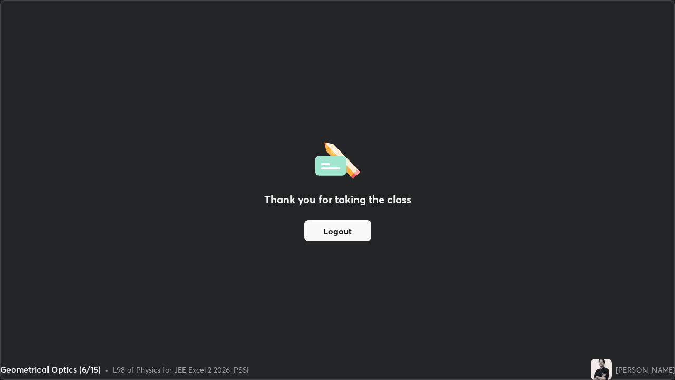
click at [349, 232] on button "Logout" at bounding box center [337, 230] width 67 height 21
click at [344, 231] on button "Logout" at bounding box center [337, 230] width 67 height 21
